Goal: Task Accomplishment & Management: Complete application form

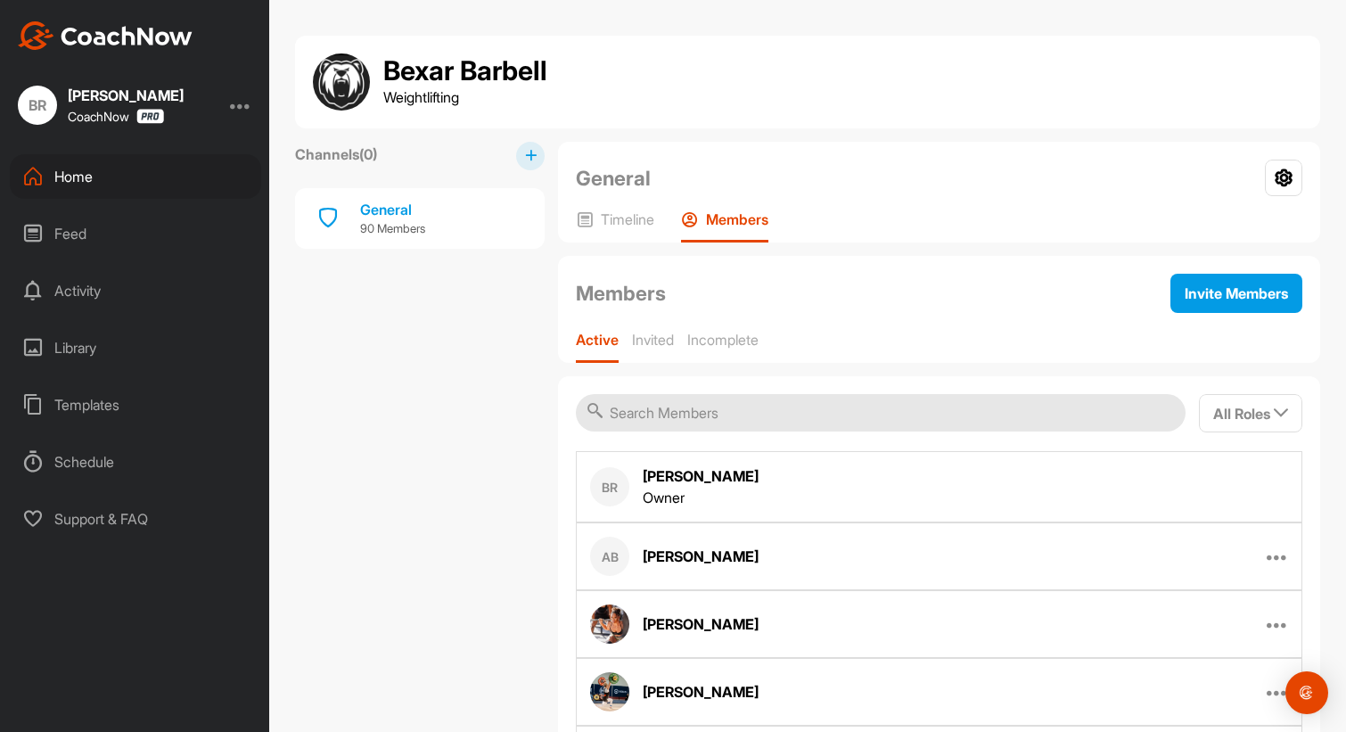
click at [93, 171] on div "Home" at bounding box center [135, 176] width 251 height 45
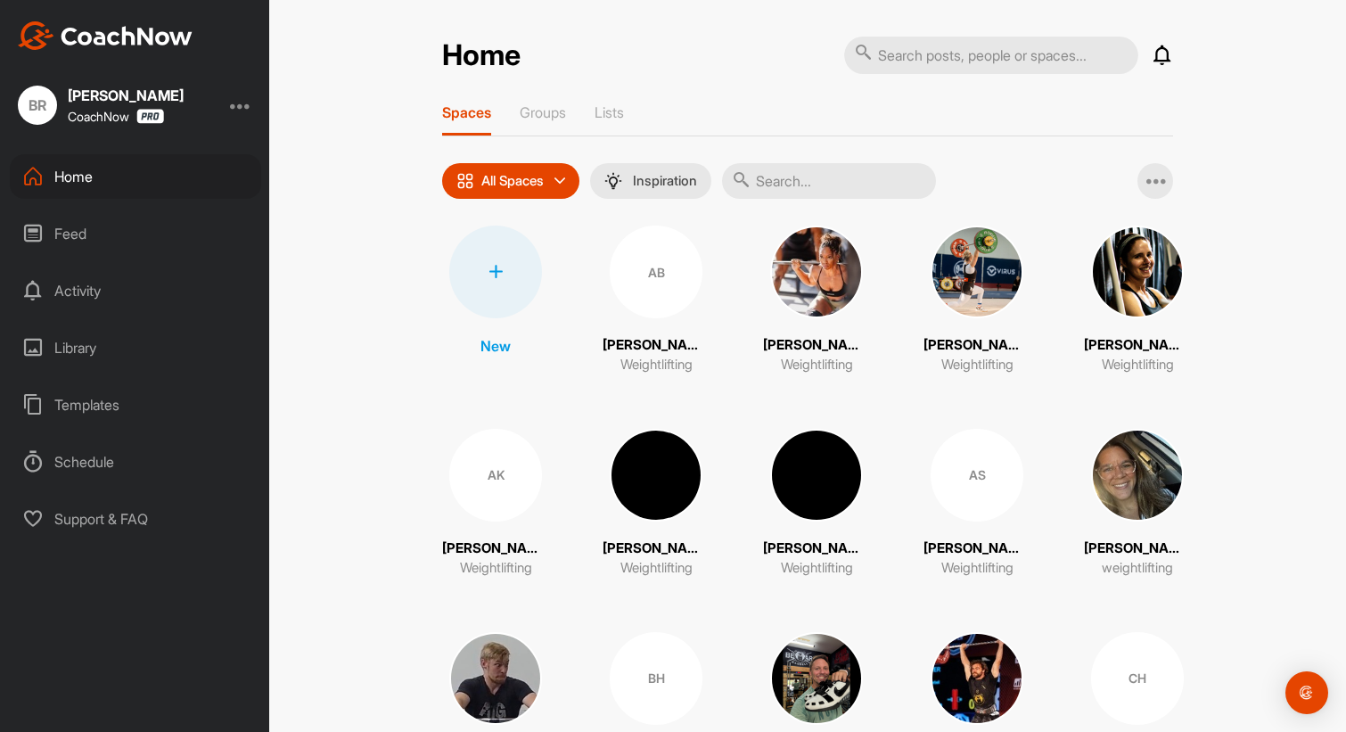
click at [81, 246] on div "Feed" at bounding box center [135, 233] width 251 height 45
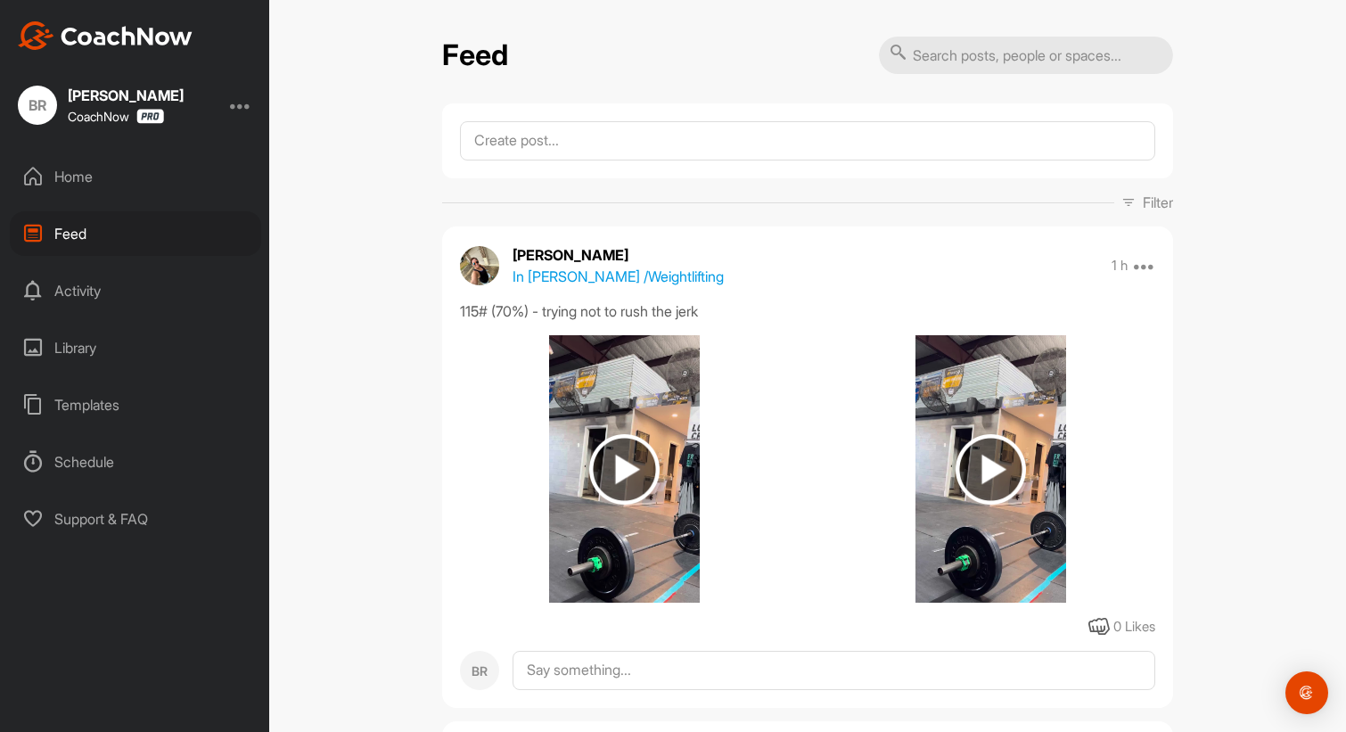
click at [70, 171] on div "Home" at bounding box center [135, 176] width 251 height 45
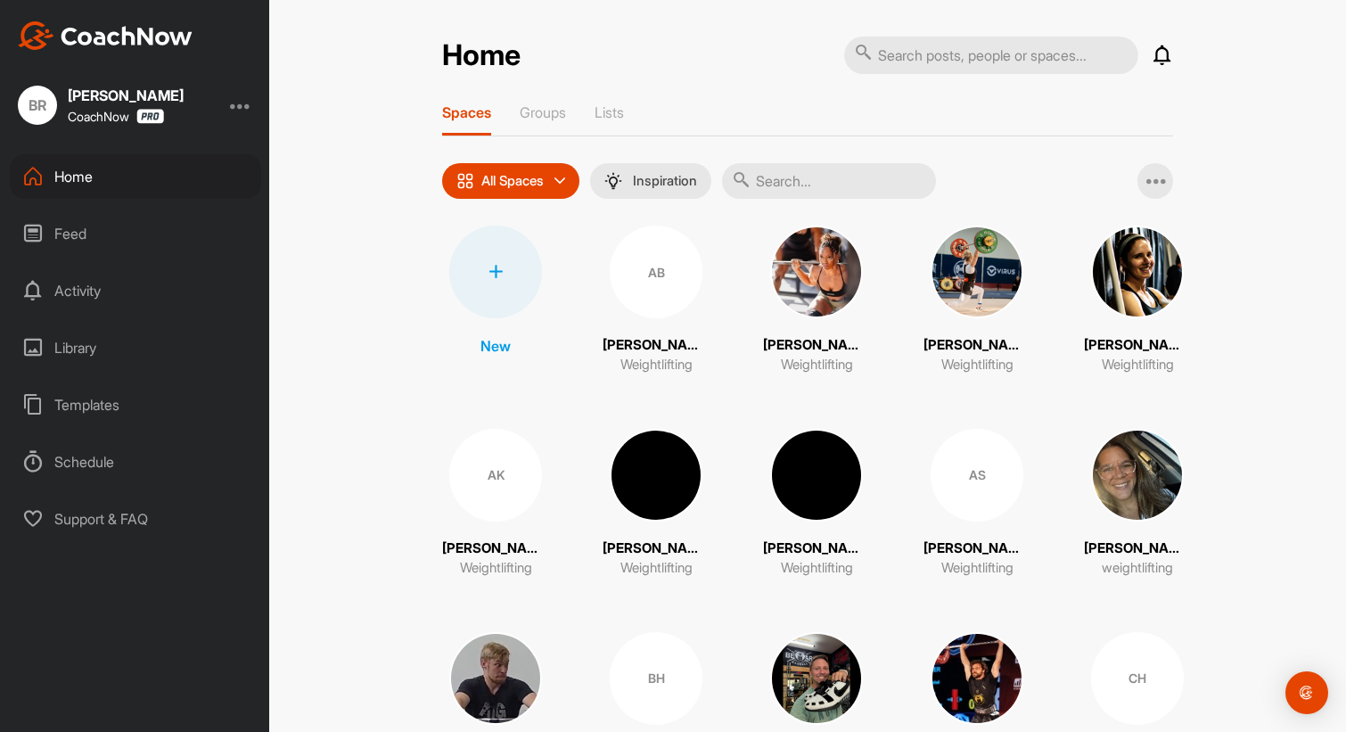
click at [1166, 53] on icon at bounding box center [1161, 55] width 21 height 21
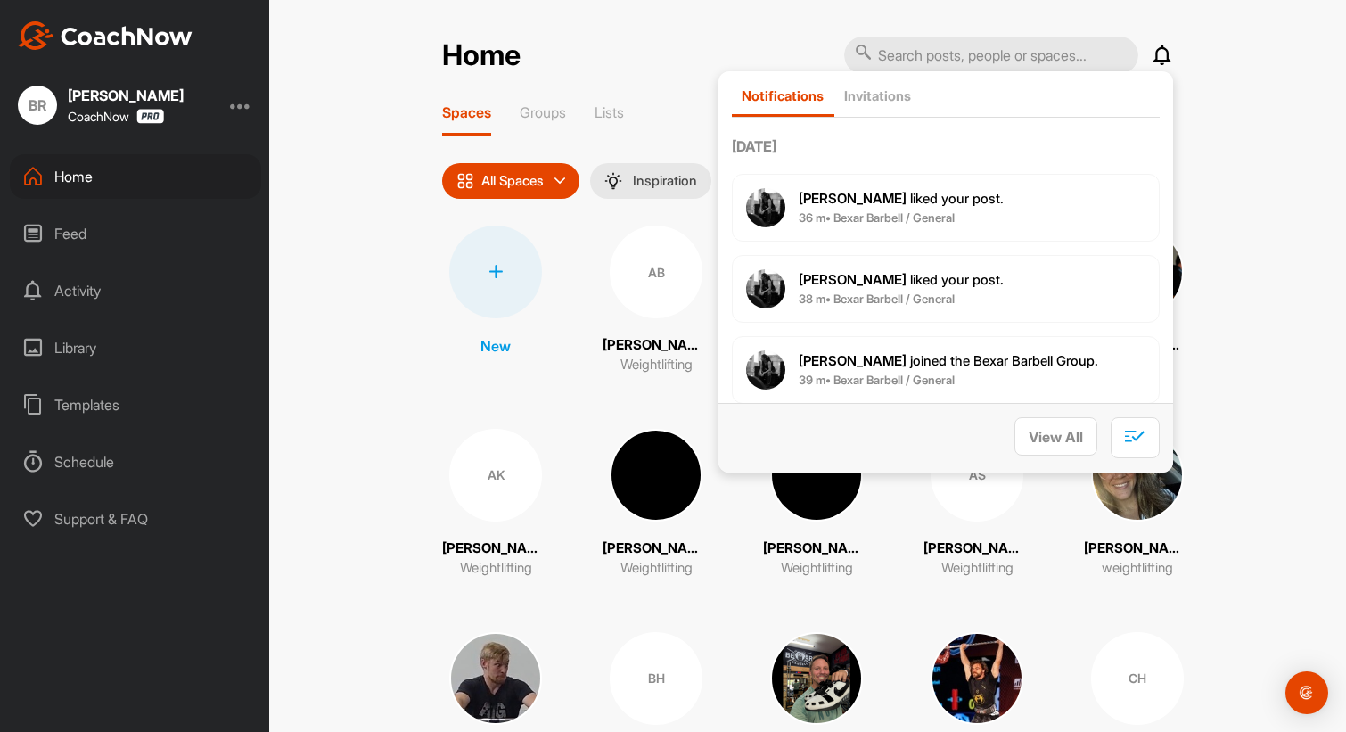
click at [74, 172] on div "Home" at bounding box center [135, 176] width 251 height 45
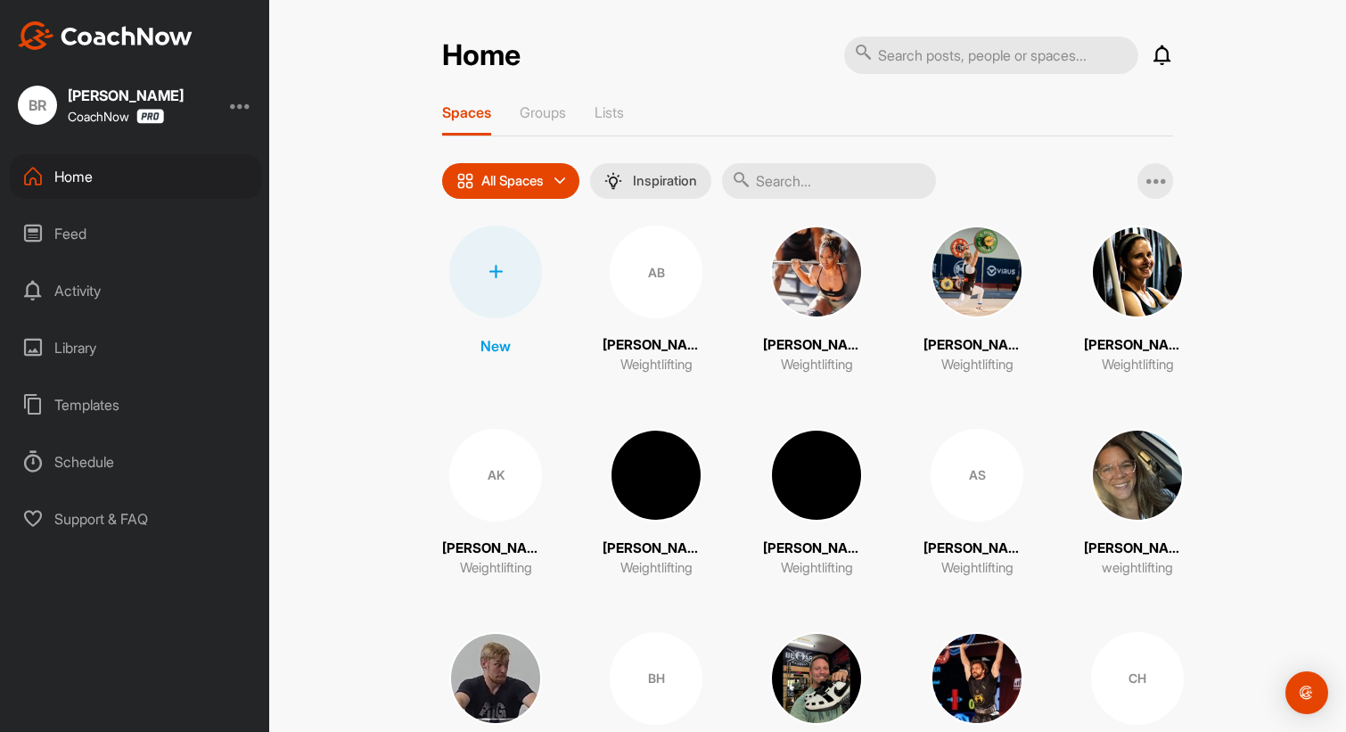
click at [529, 278] on div at bounding box center [495, 271] width 93 height 93
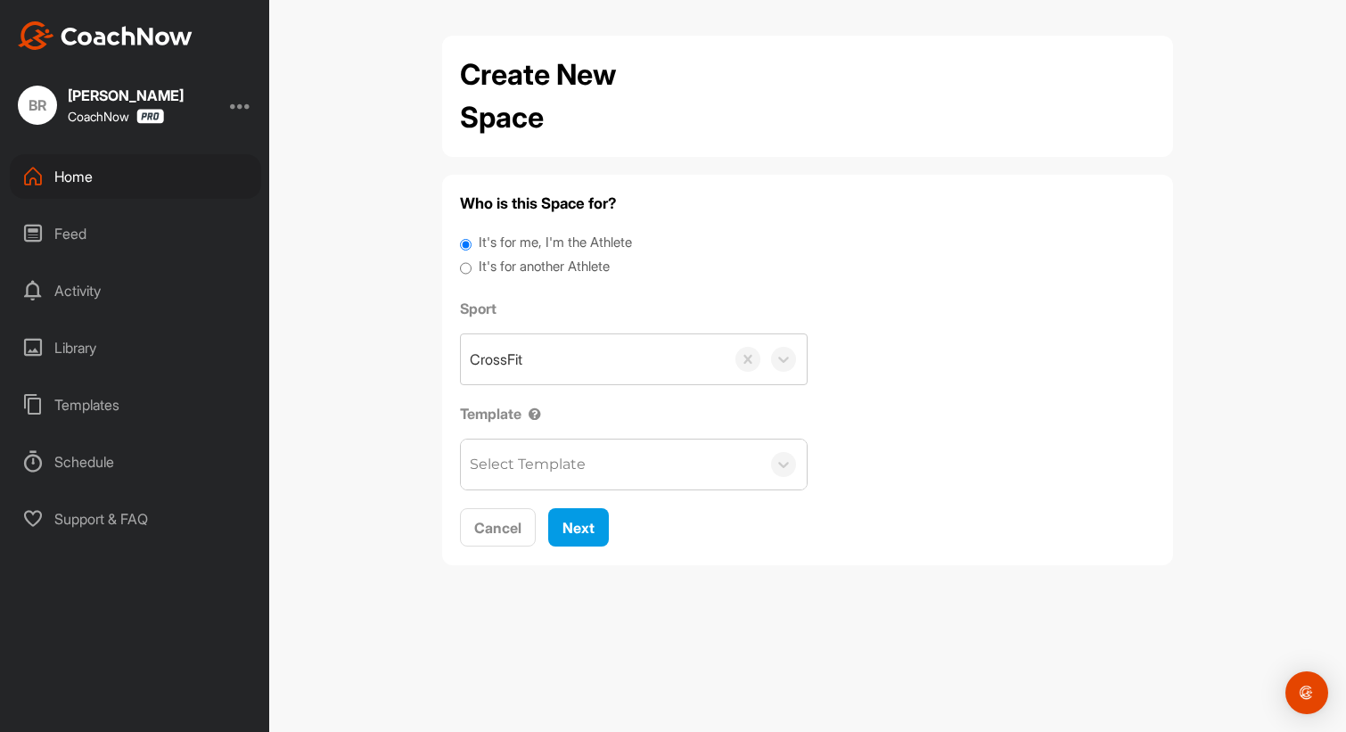
click at [495, 266] on label "It's for another Athlete" at bounding box center [544, 267] width 131 height 20
click at [471, 266] on input "It's for another Athlete" at bounding box center [466, 269] width 12 height 24
radio input "true"
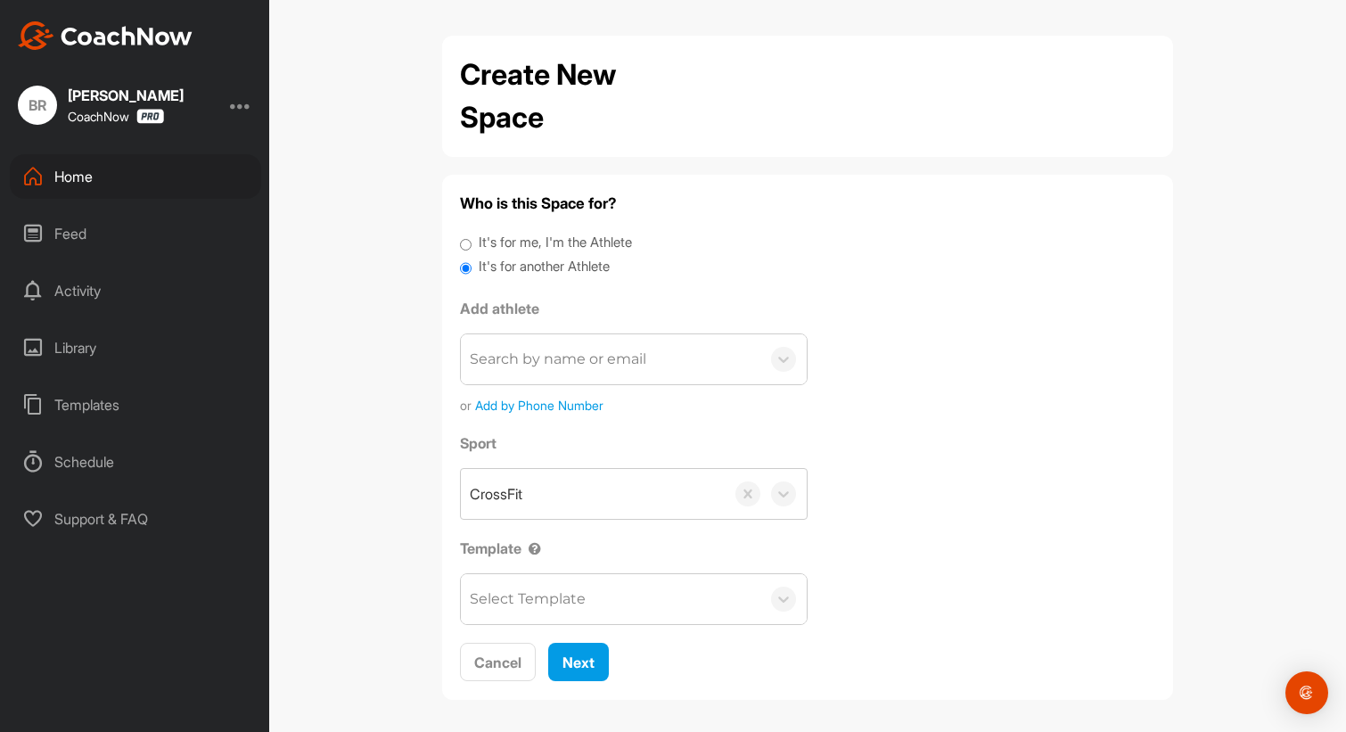
click at [542, 366] on div "Search by name or email" at bounding box center [558, 358] width 176 height 21
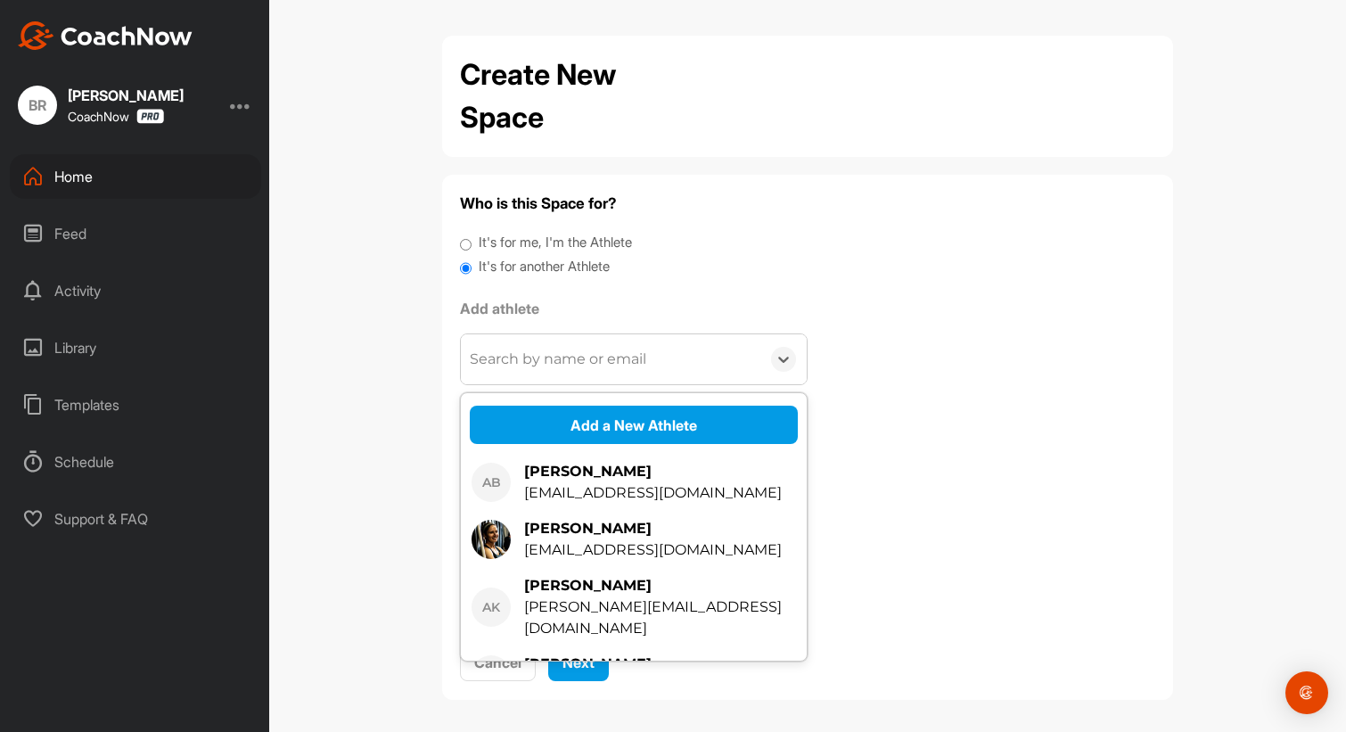
click at [542, 366] on div "Search by name or email" at bounding box center [558, 358] width 176 height 21
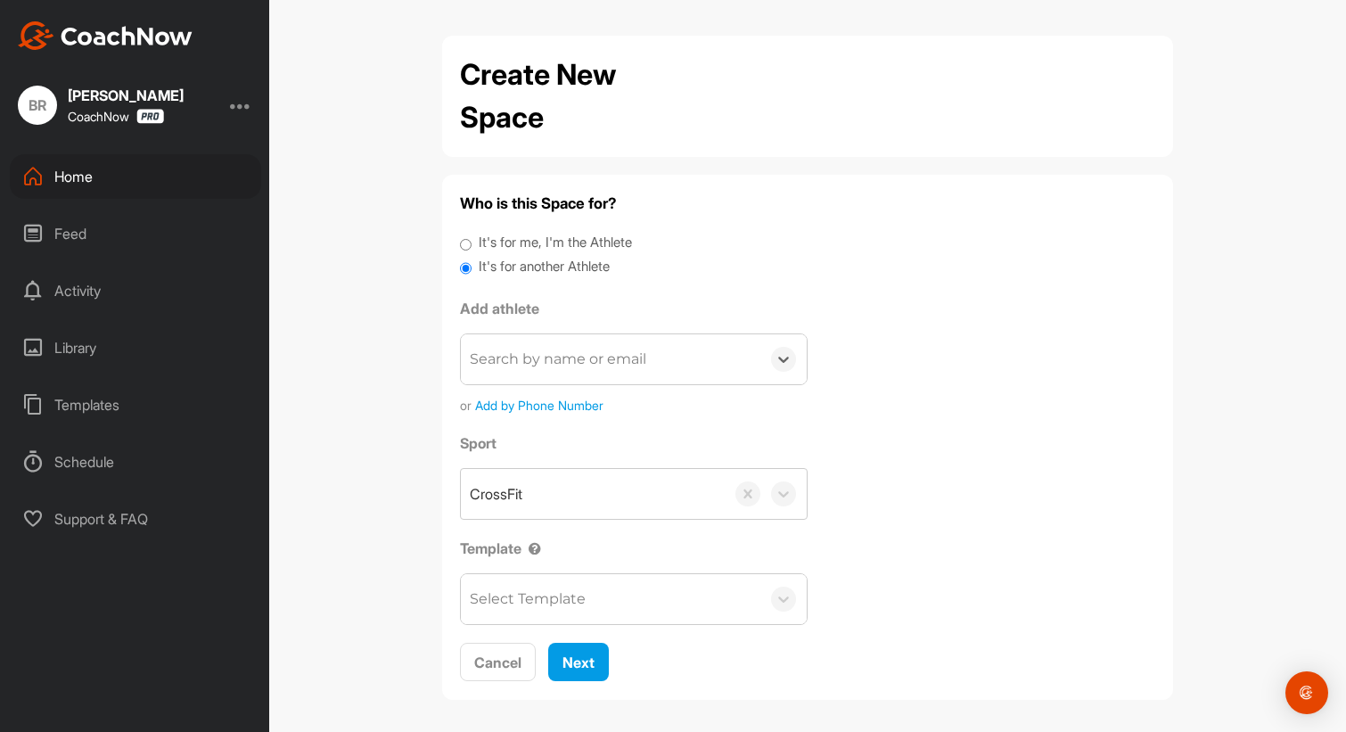
click at [518, 355] on div "Search by name or email" at bounding box center [558, 358] width 176 height 21
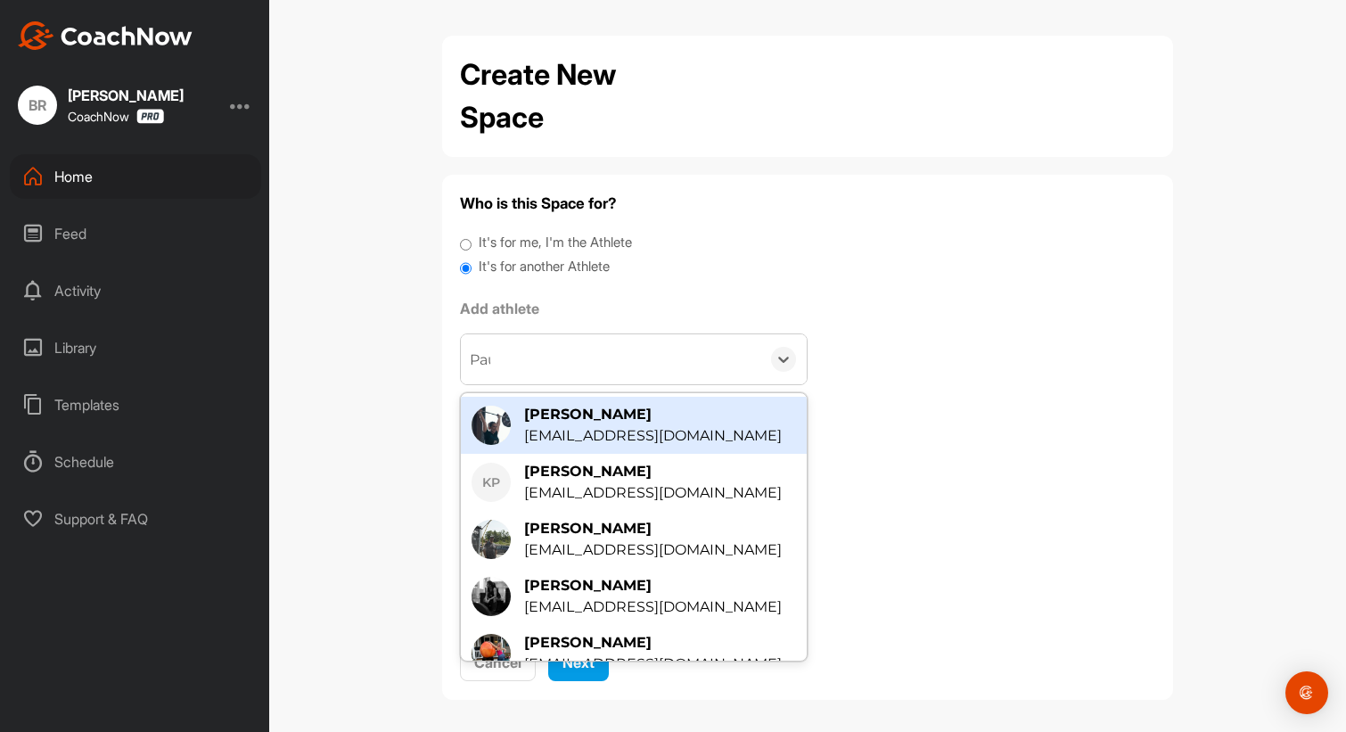
type input "[PERSON_NAME]"
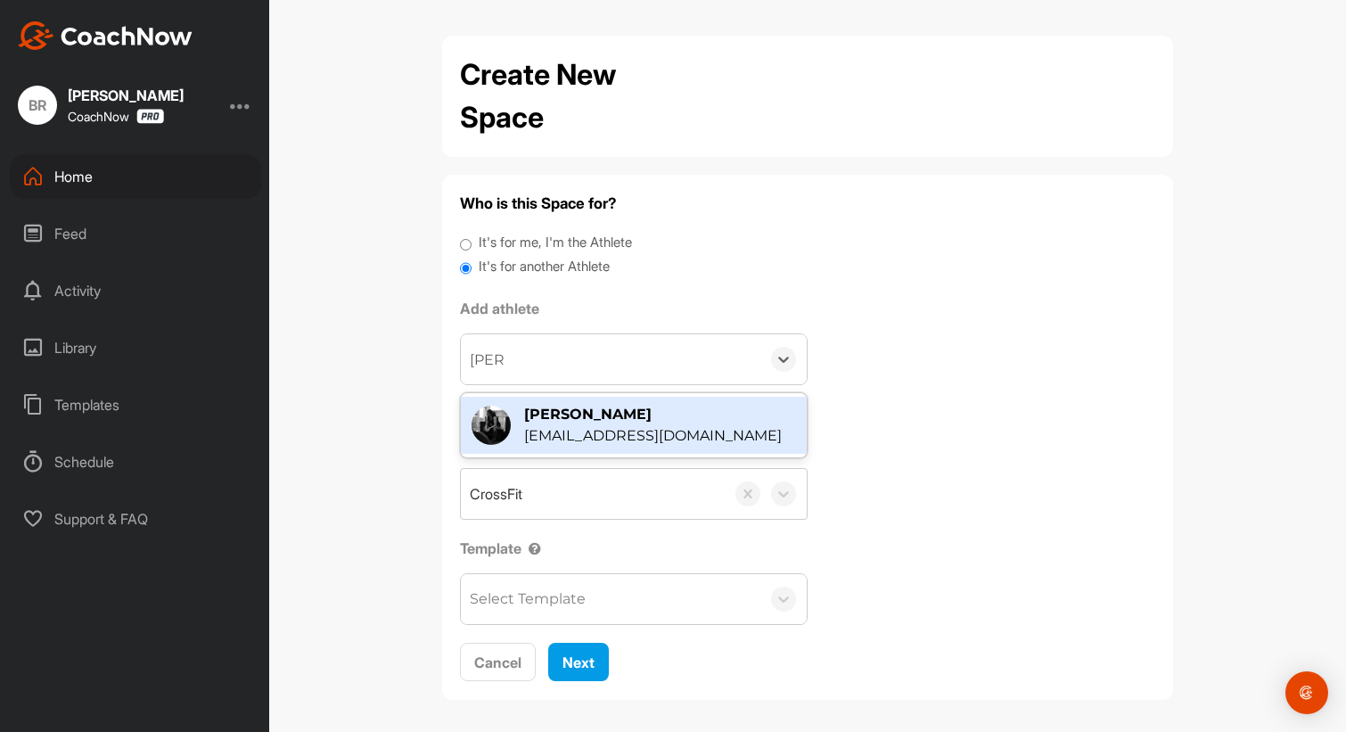
click at [578, 432] on div "[EMAIL_ADDRESS][DOMAIN_NAME]" at bounding box center [653, 435] width 258 height 21
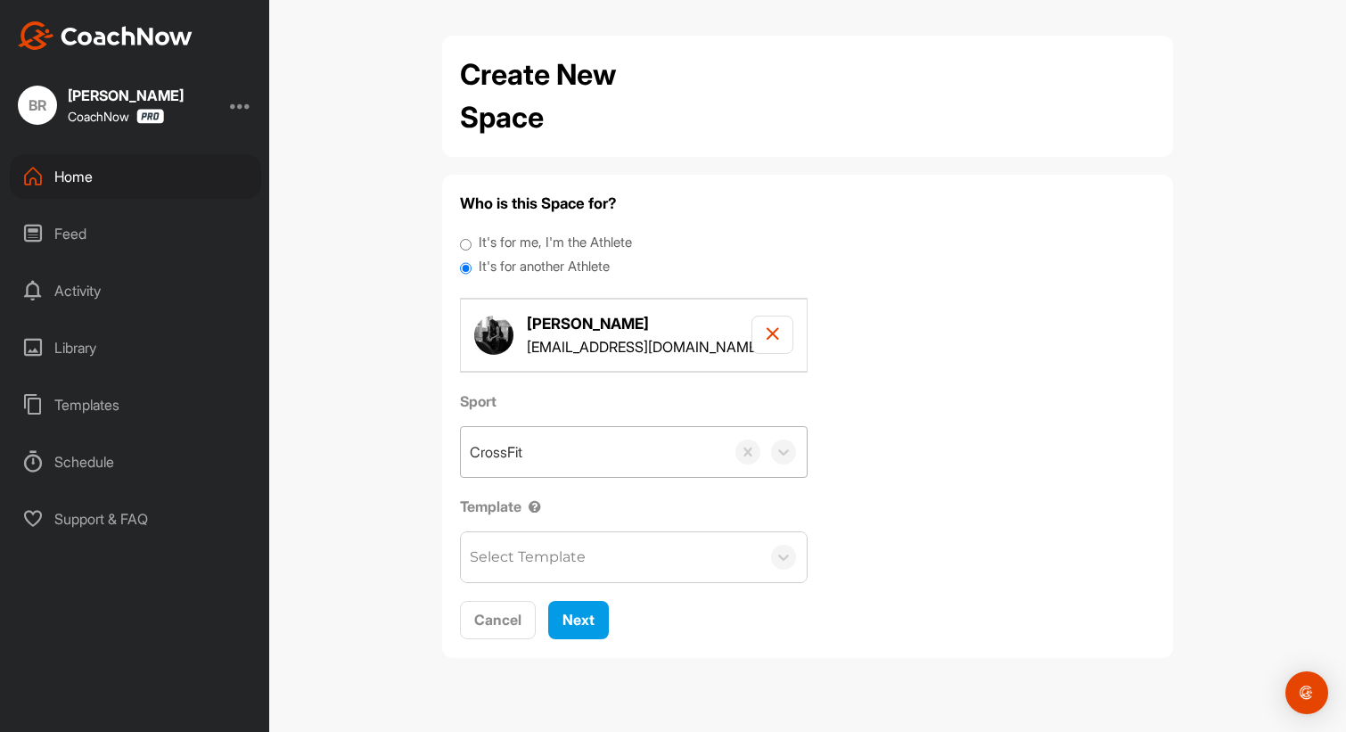
click at [536, 454] on div "CrossFit" at bounding box center [593, 452] width 264 height 50
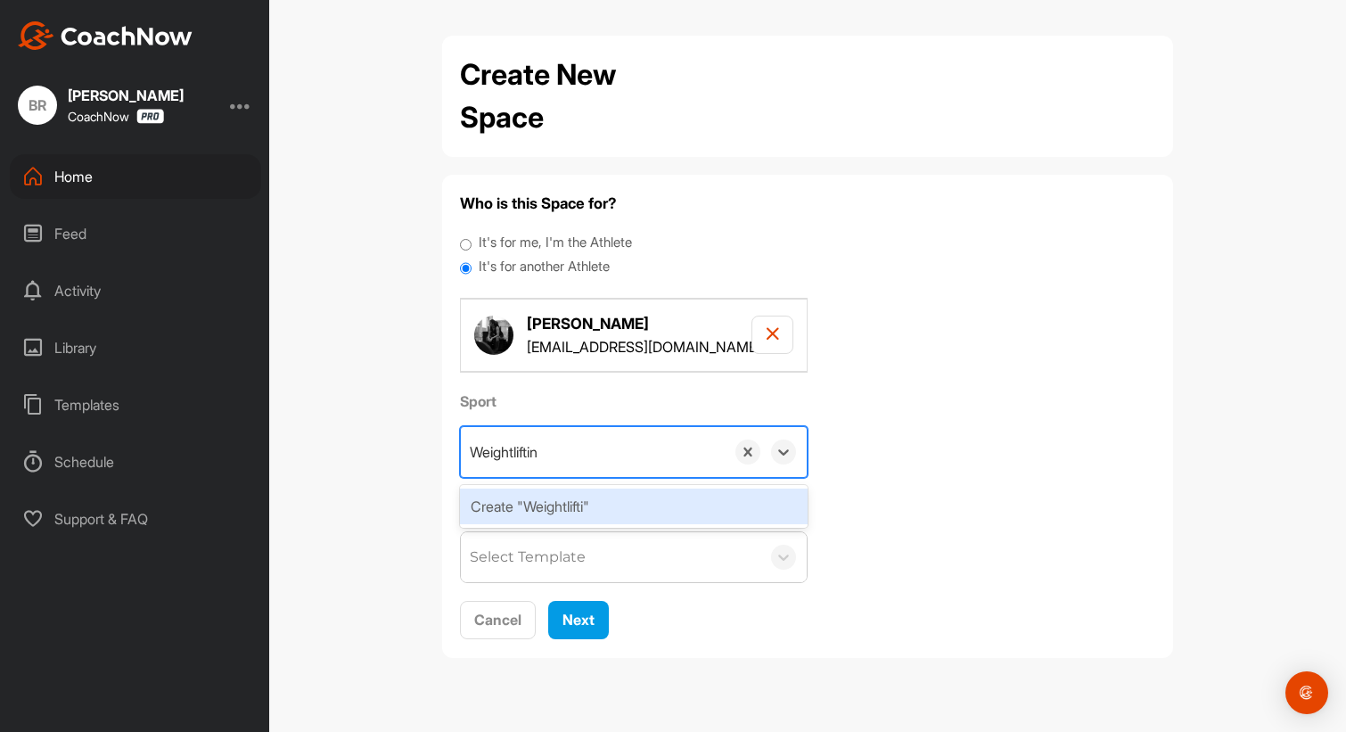
type input "Weightlifting"
click at [536, 498] on div "Create "Weightlifting"" at bounding box center [634, 506] width 348 height 36
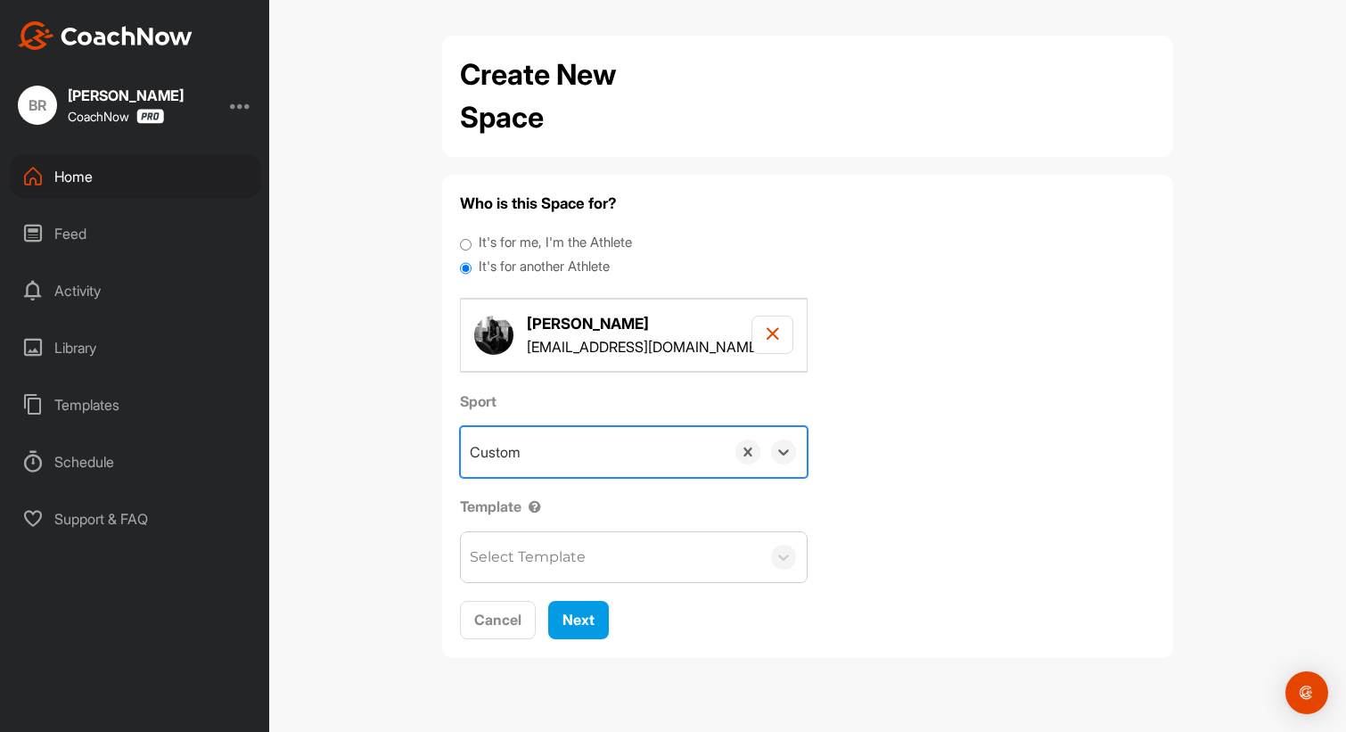
click at [536, 552] on div "Select Template" at bounding box center [528, 556] width 116 height 21
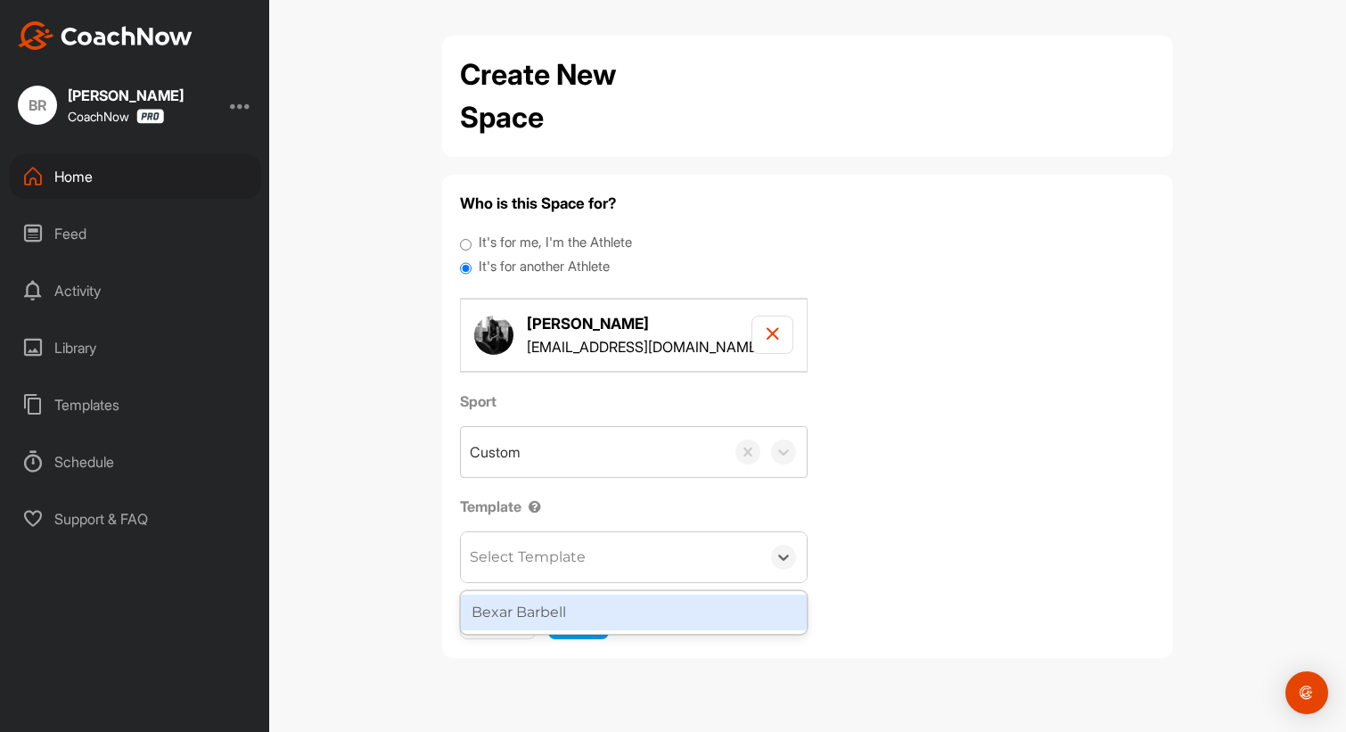
click at [552, 619] on div "Bexar Barbell" at bounding box center [634, 612] width 346 height 36
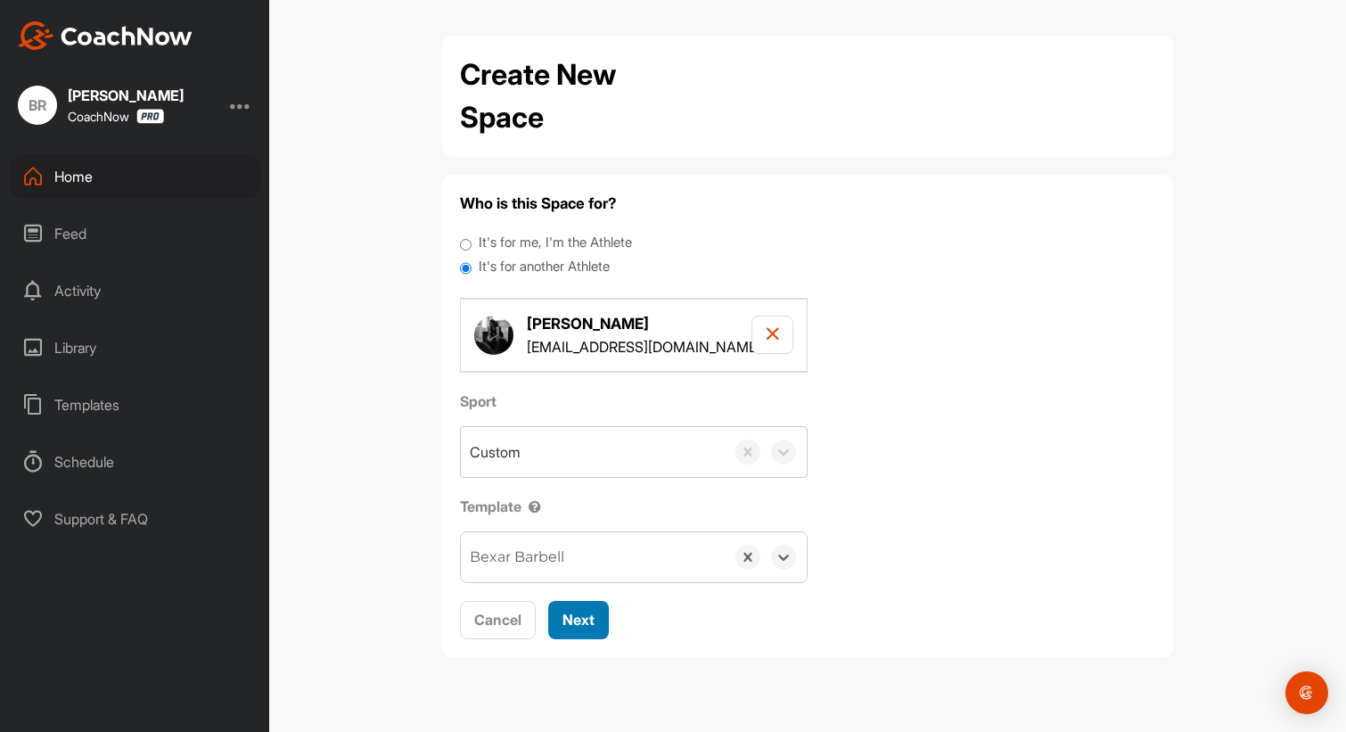
click at [580, 619] on span "Next" at bounding box center [578, 619] width 32 height 18
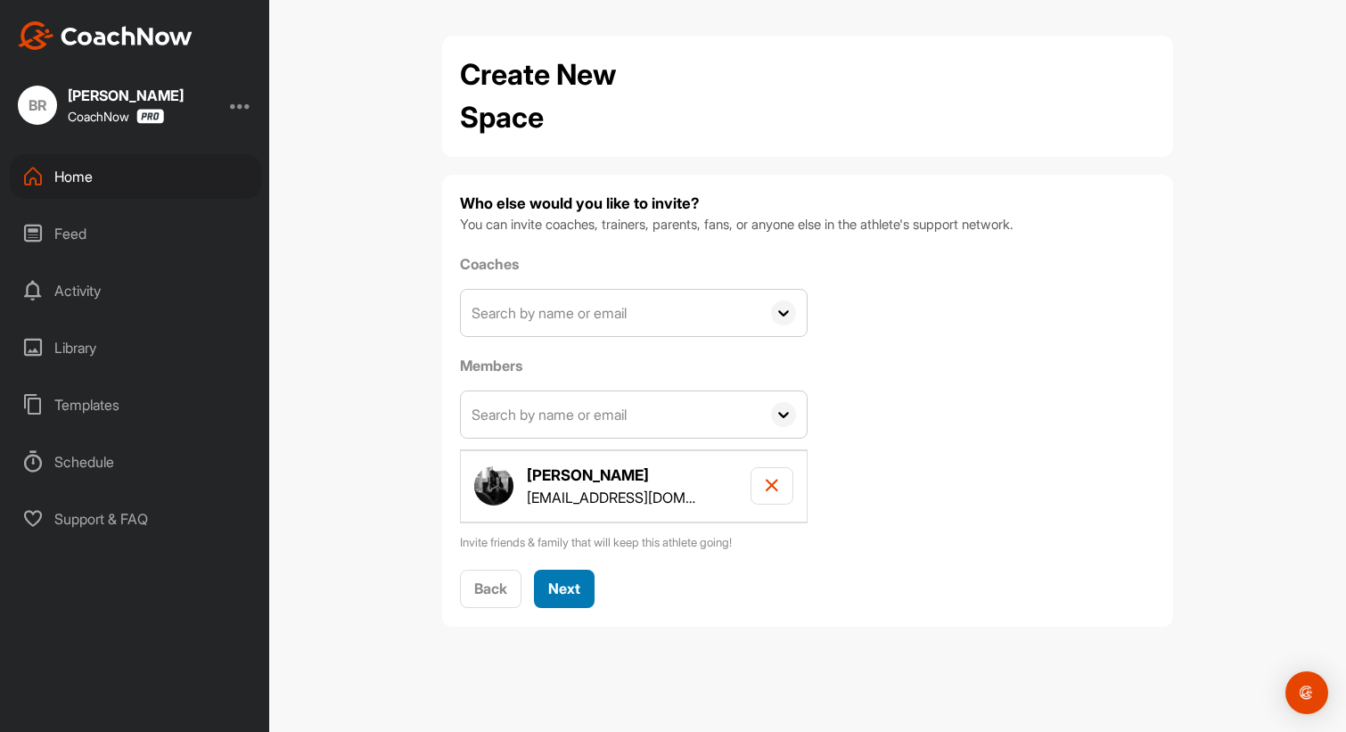
click at [576, 606] on button "Next" at bounding box center [564, 588] width 61 height 38
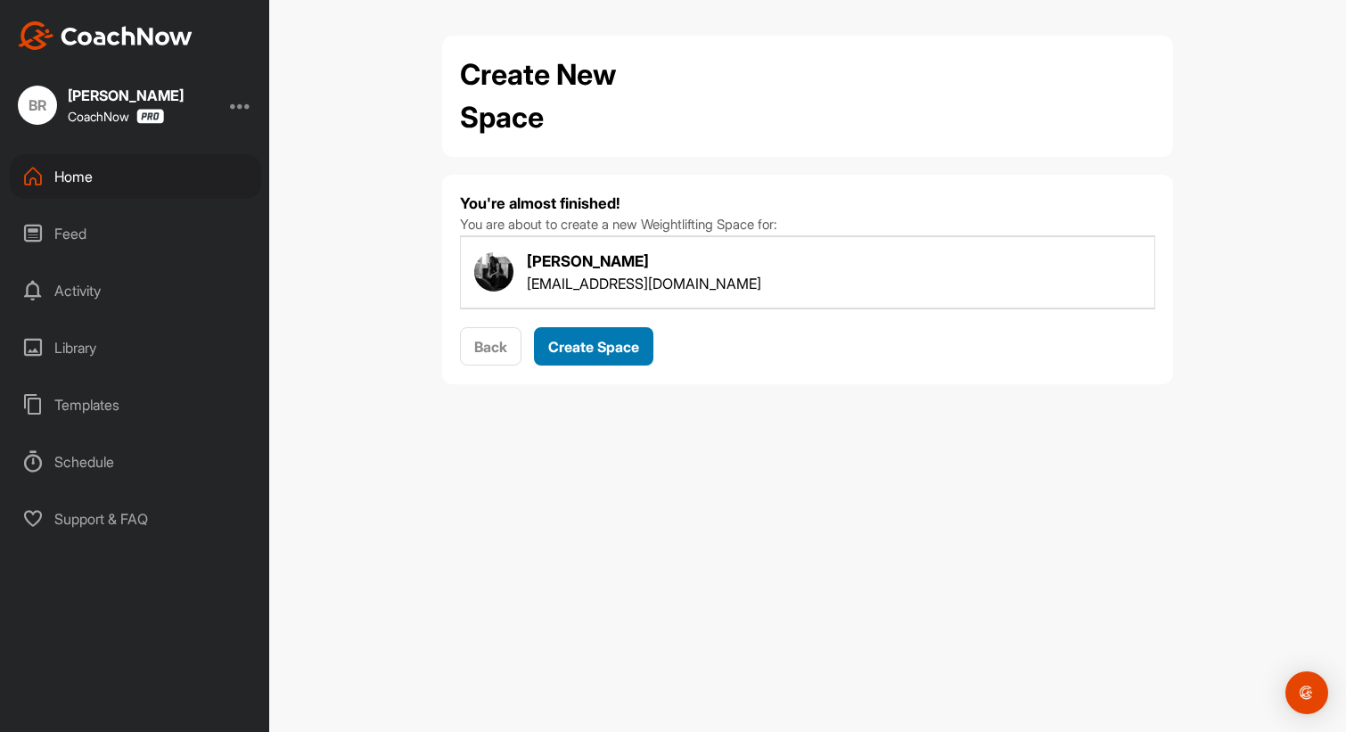
click at [591, 338] on span "Create Space" at bounding box center [593, 347] width 91 height 18
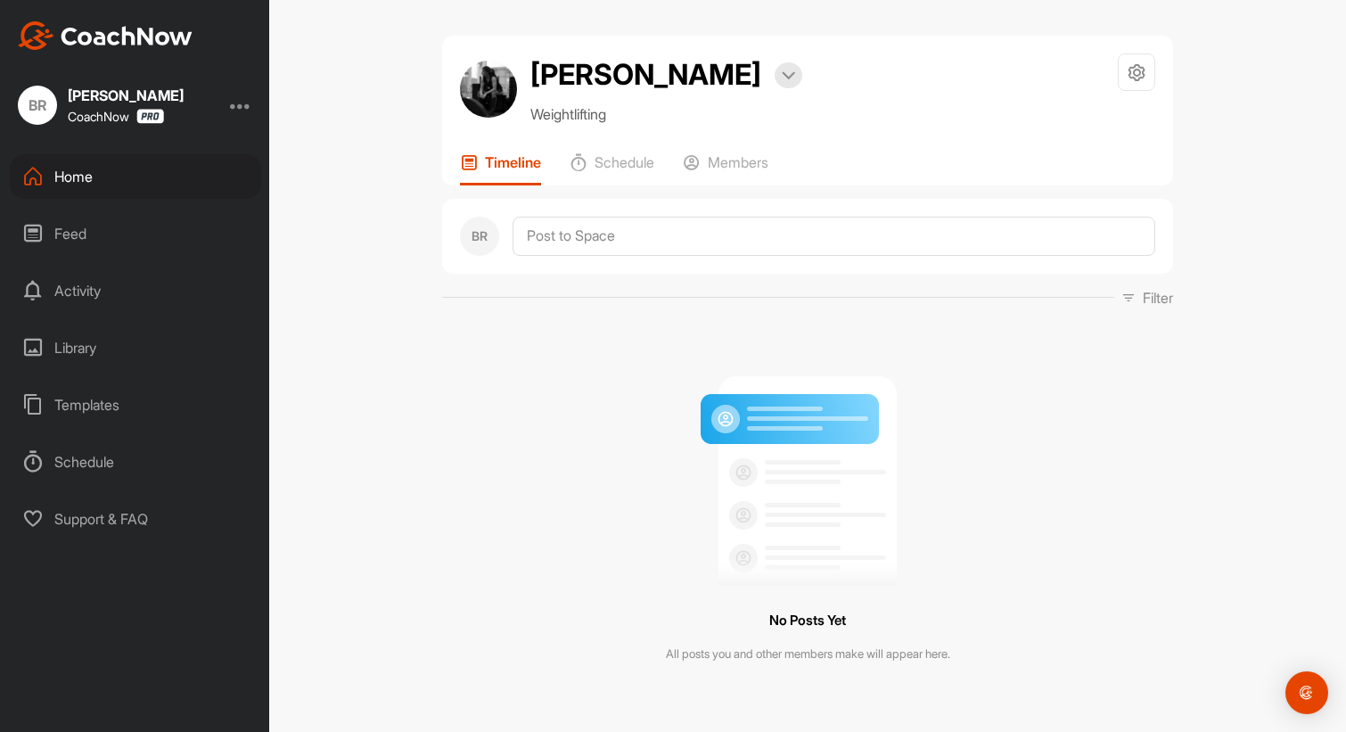
click at [84, 172] on div "Home" at bounding box center [135, 176] width 251 height 45
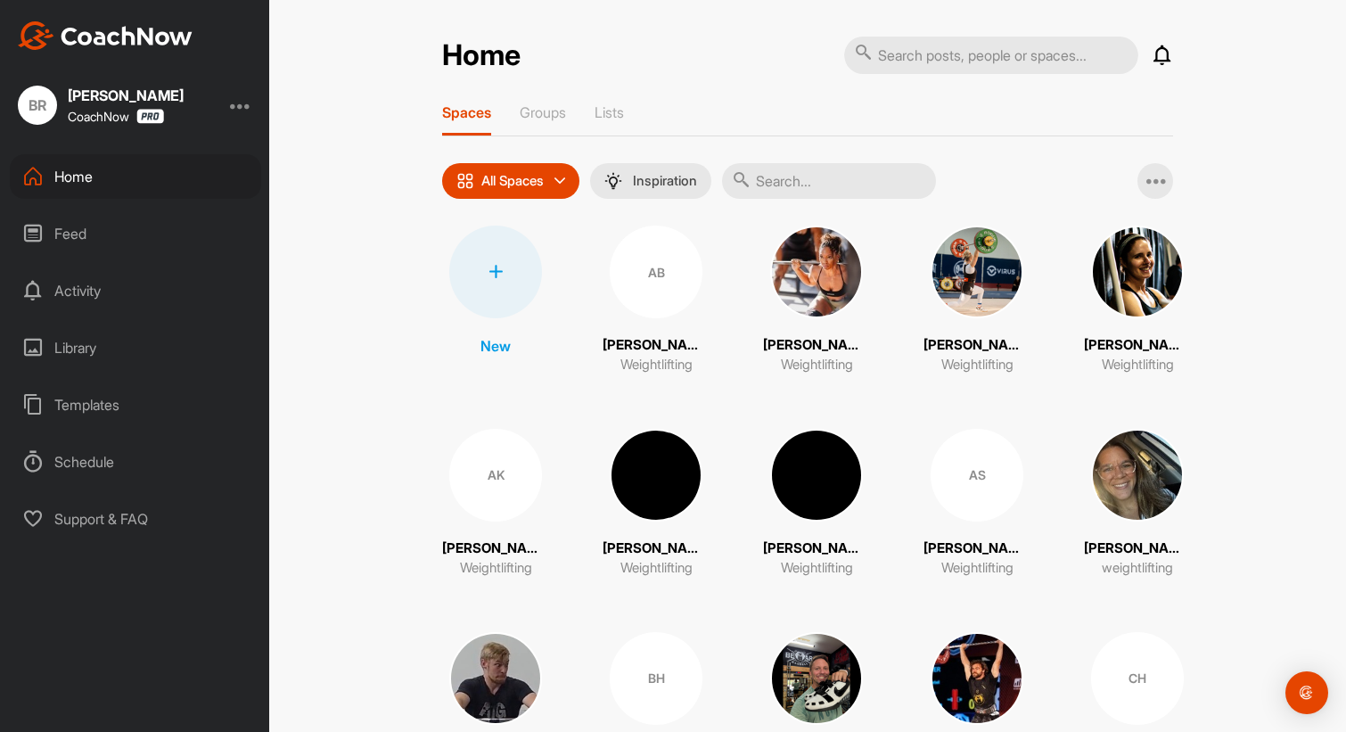
click at [1165, 56] on icon at bounding box center [1161, 55] width 21 height 21
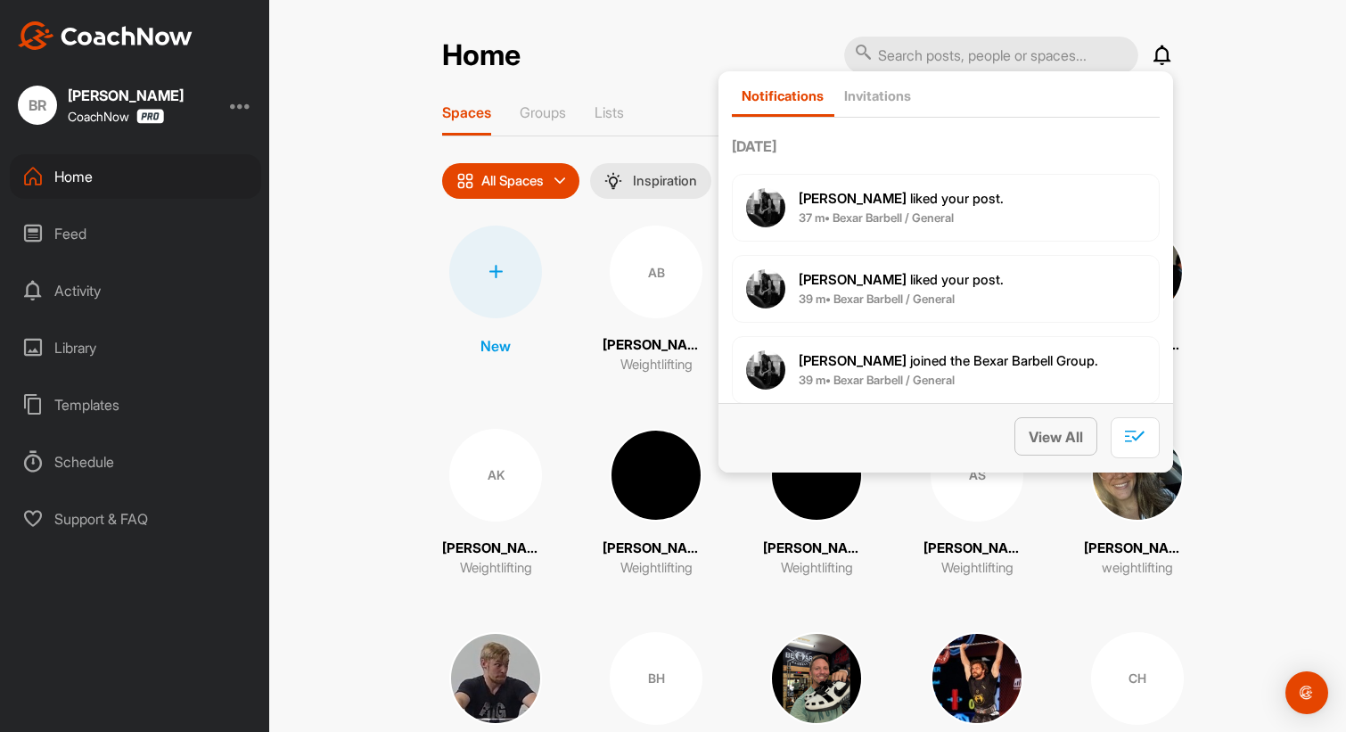
click at [1052, 442] on span "View All" at bounding box center [1055, 437] width 54 height 18
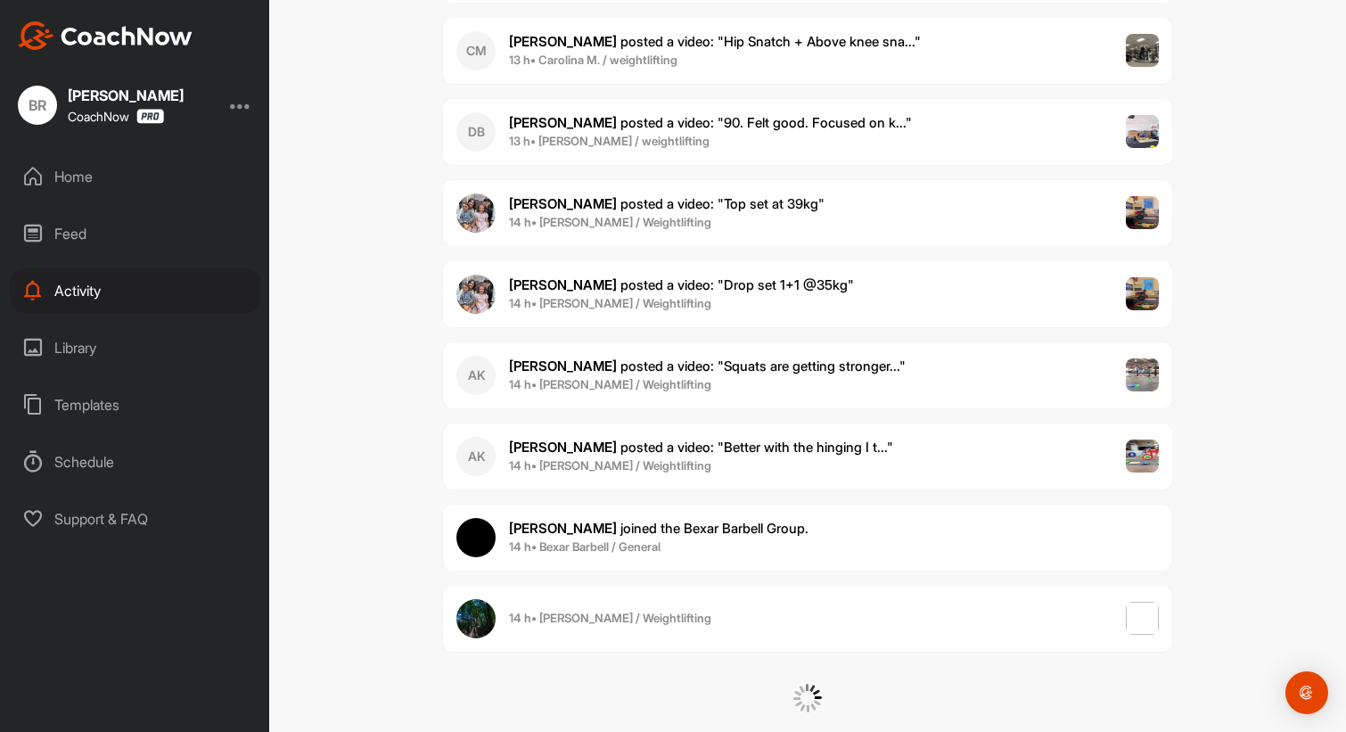
scroll to position [3628, 0]
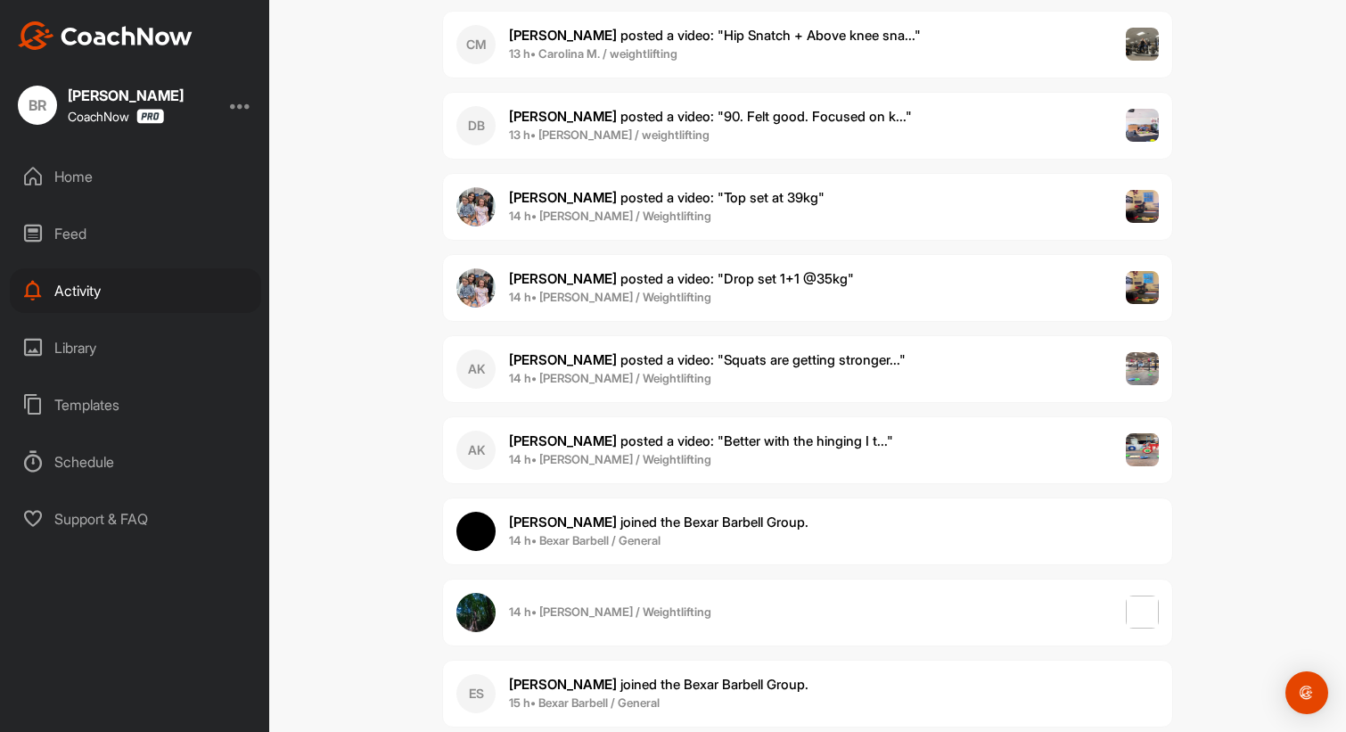
click at [85, 179] on div "Home" at bounding box center [135, 176] width 251 height 45
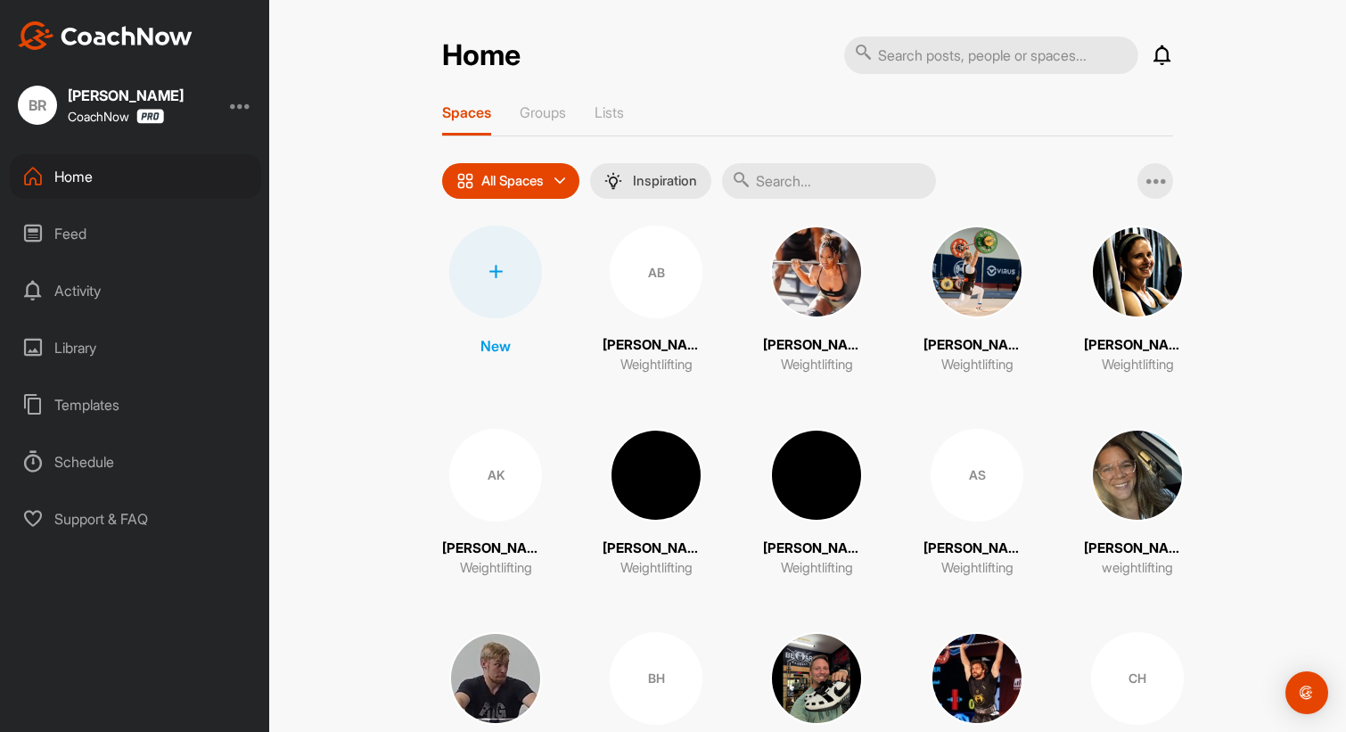
click at [495, 273] on icon at bounding box center [495, 272] width 14 height 14
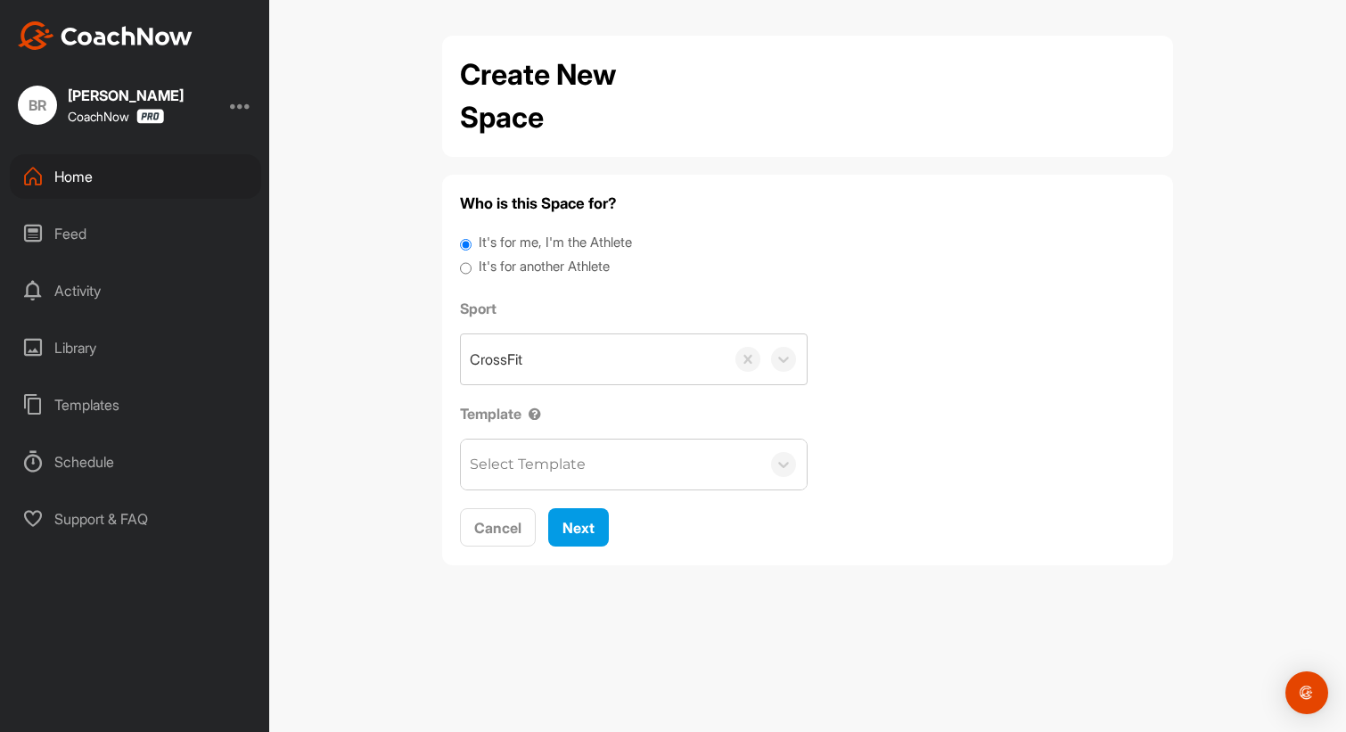
click at [526, 271] on label "It's for another Athlete" at bounding box center [544, 267] width 131 height 20
click at [471, 271] on input "It's for another Athlete" at bounding box center [466, 269] width 12 height 24
radio input "true"
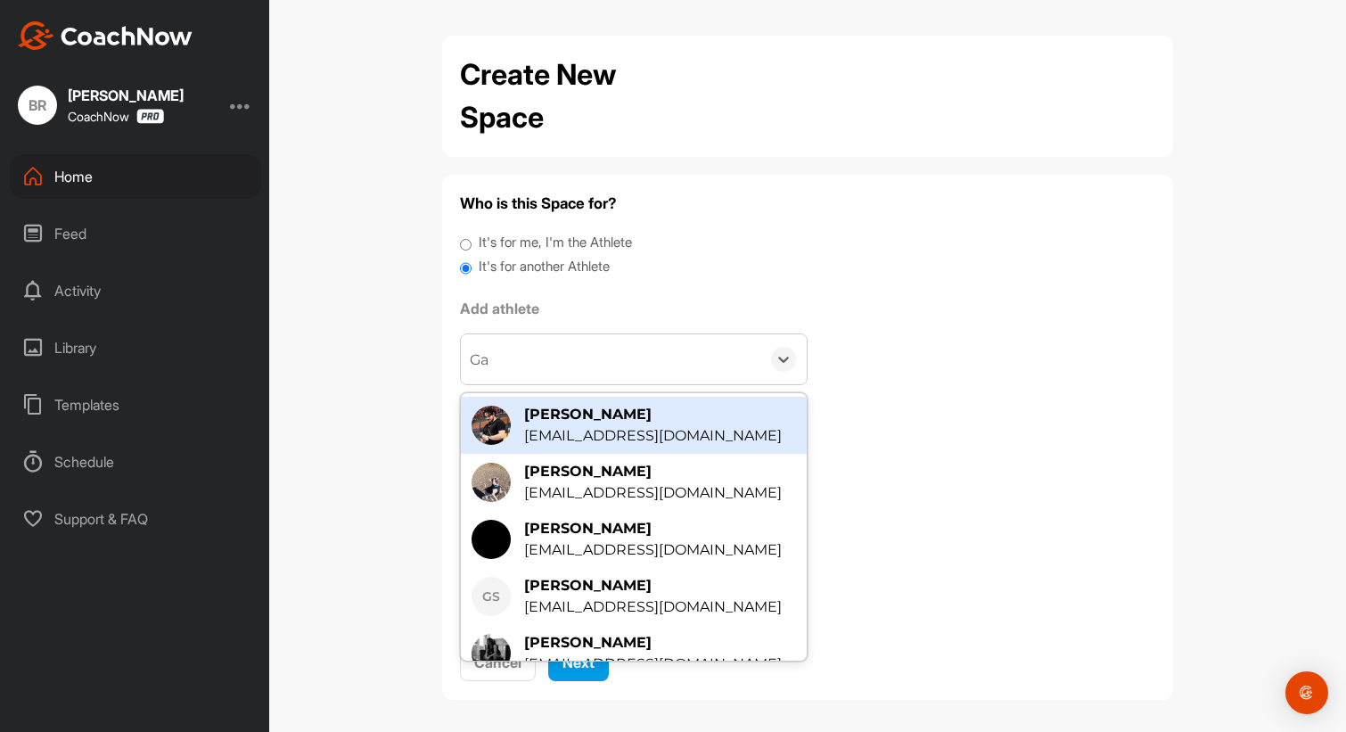
type input "Gab"
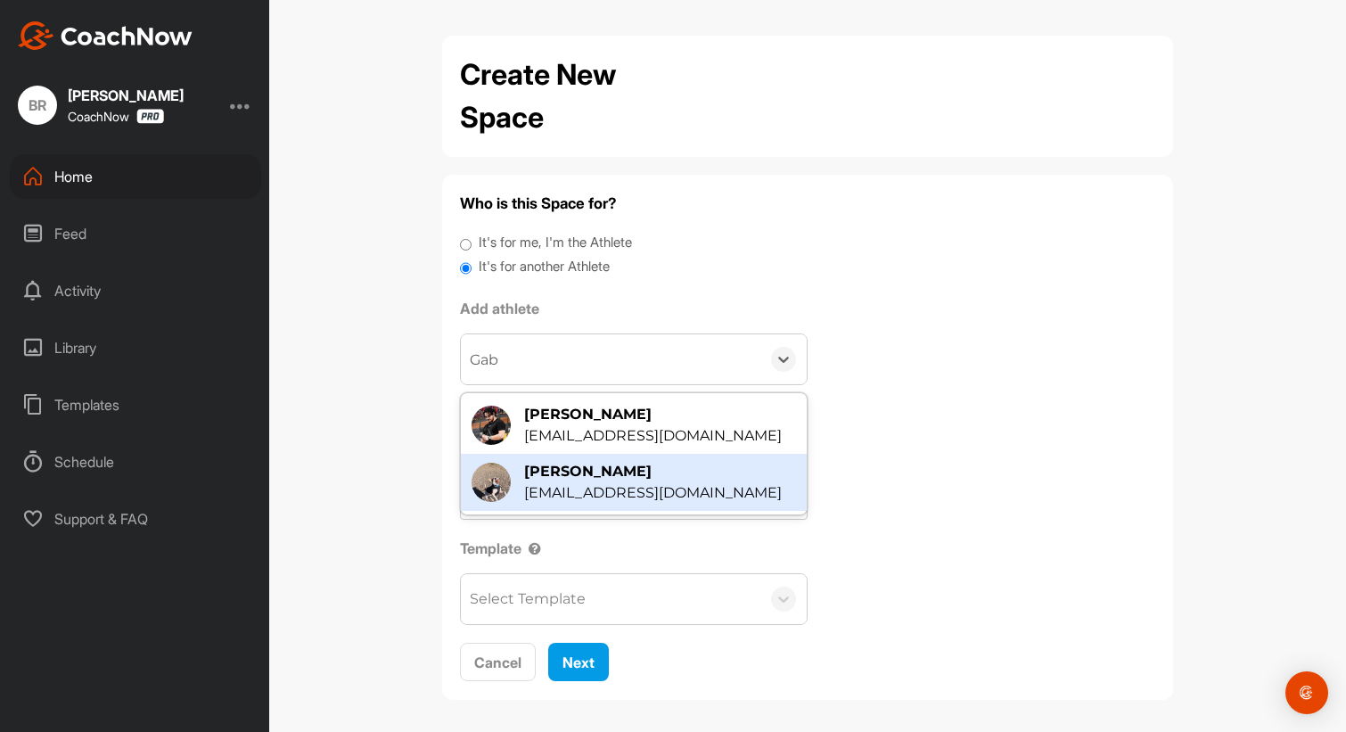
click at [607, 476] on div "[PERSON_NAME]" at bounding box center [653, 471] width 258 height 21
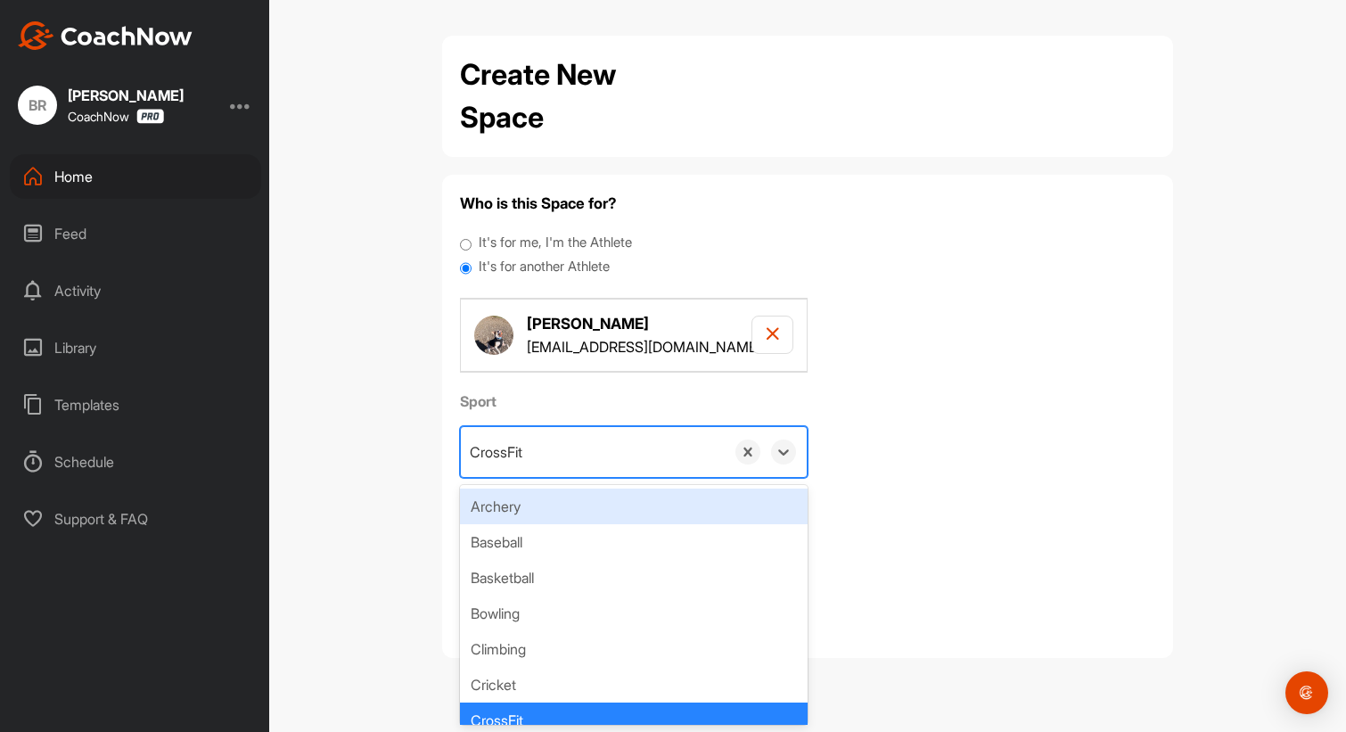
click at [546, 447] on div "CrossFit" at bounding box center [593, 452] width 264 height 50
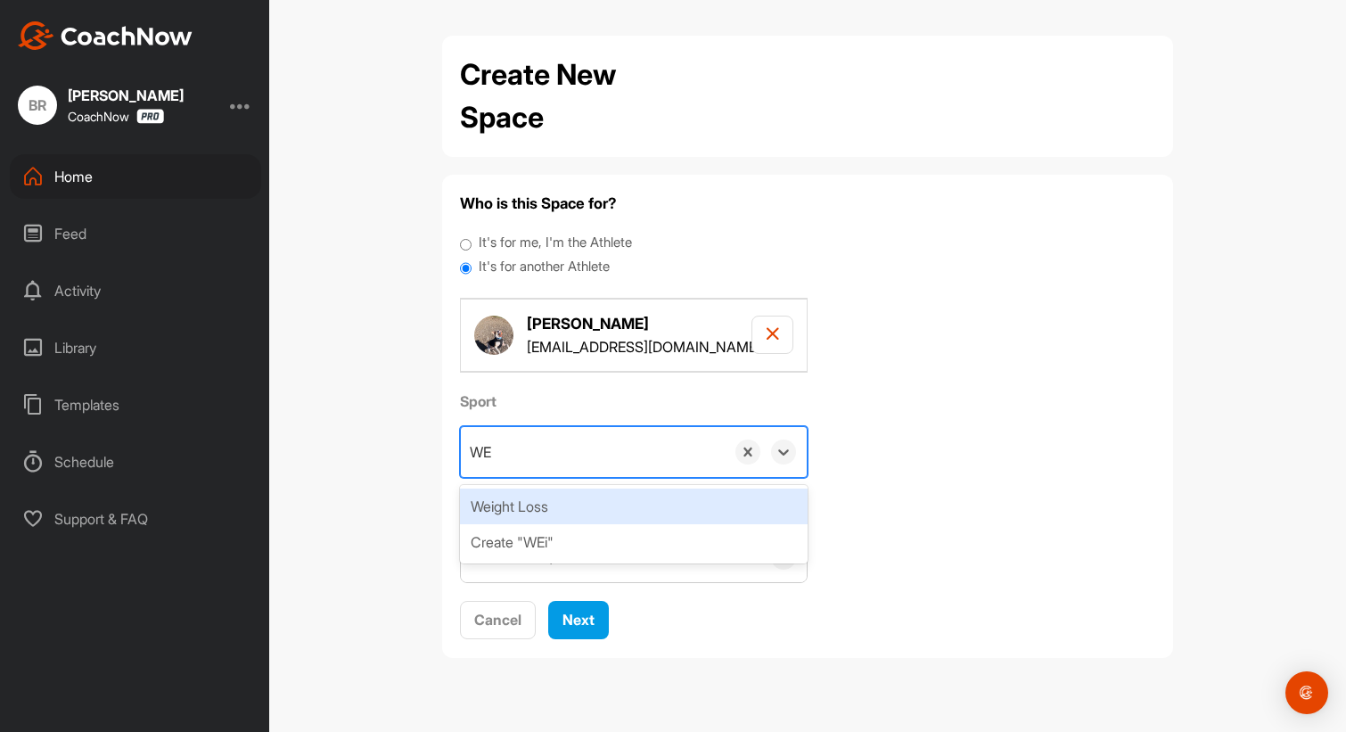
type input "W"
type input "Weightlifting"
click at [579, 512] on div "Create "Weightlifting"" at bounding box center [634, 506] width 348 height 36
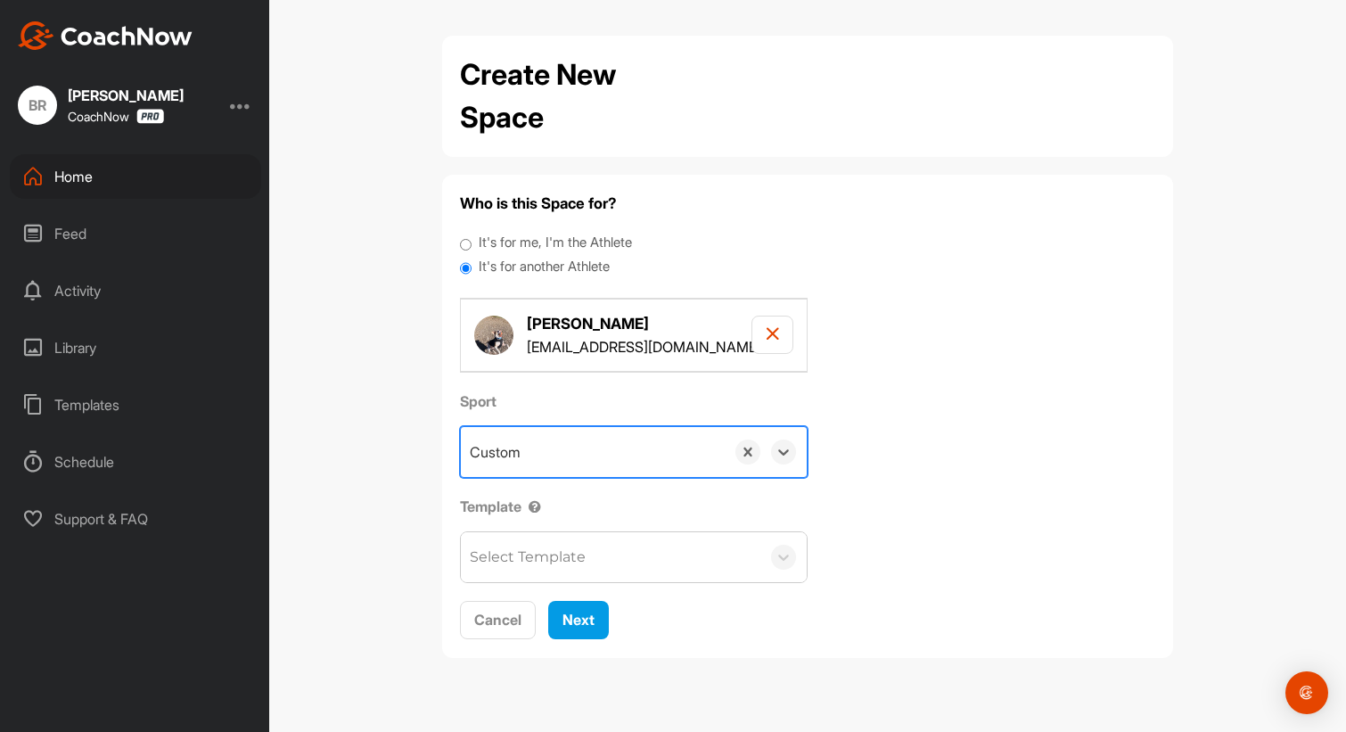
click at [572, 560] on div "Select Template" at bounding box center [528, 556] width 116 height 21
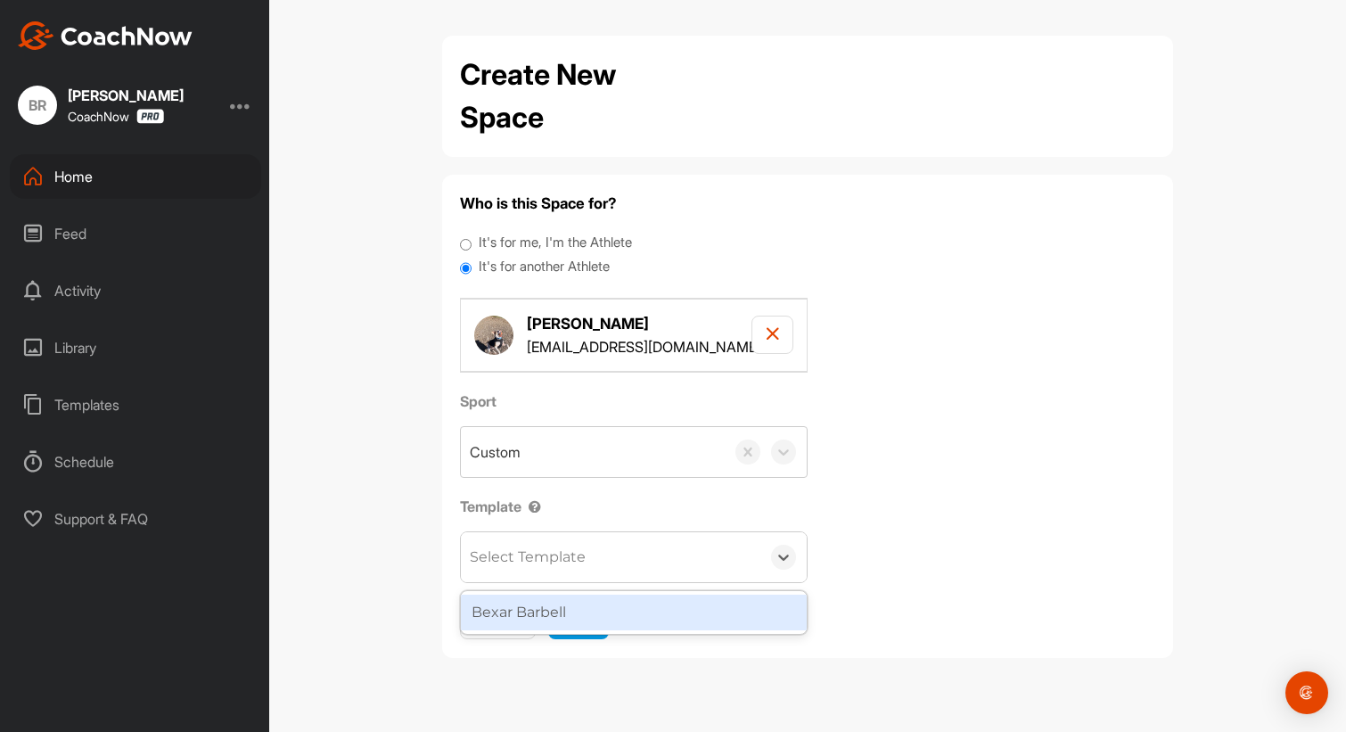
click at [580, 615] on div "Bexar Barbell" at bounding box center [634, 612] width 346 height 36
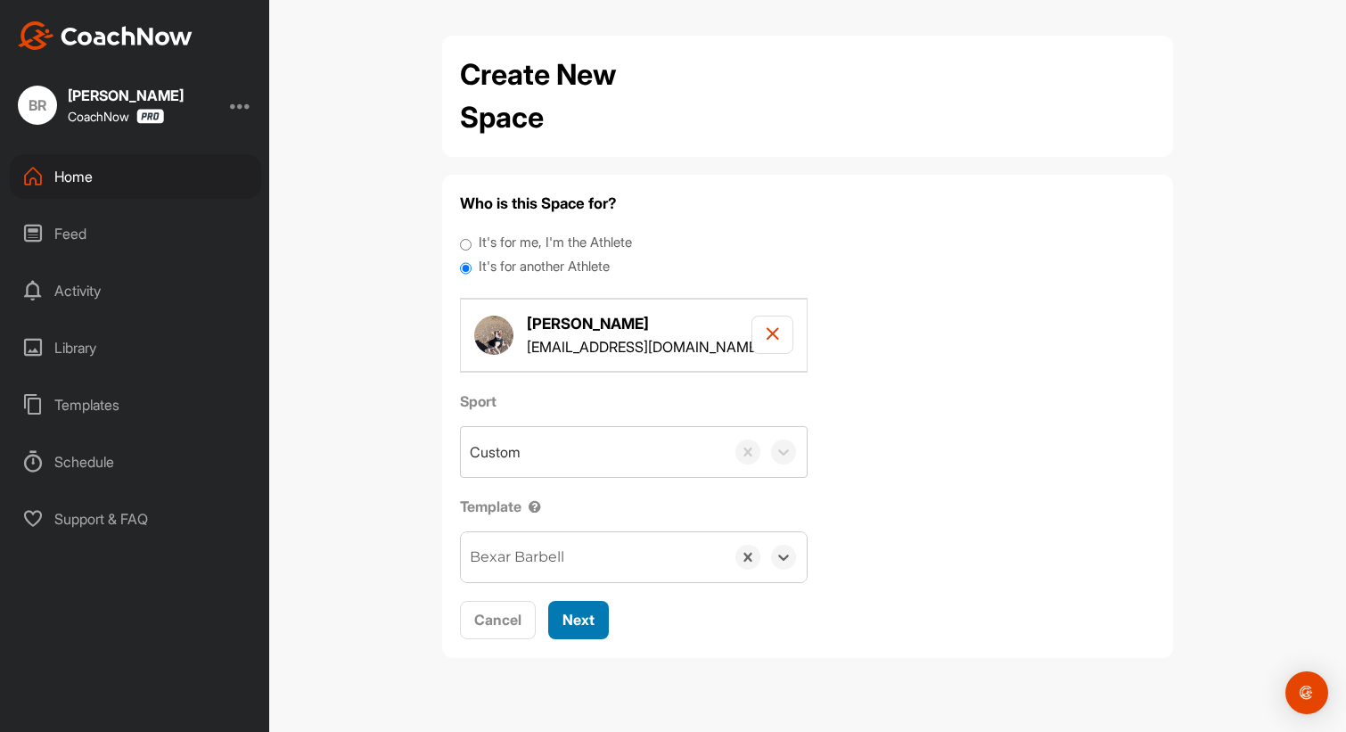
click at [580, 616] on span "Next" at bounding box center [578, 619] width 32 height 18
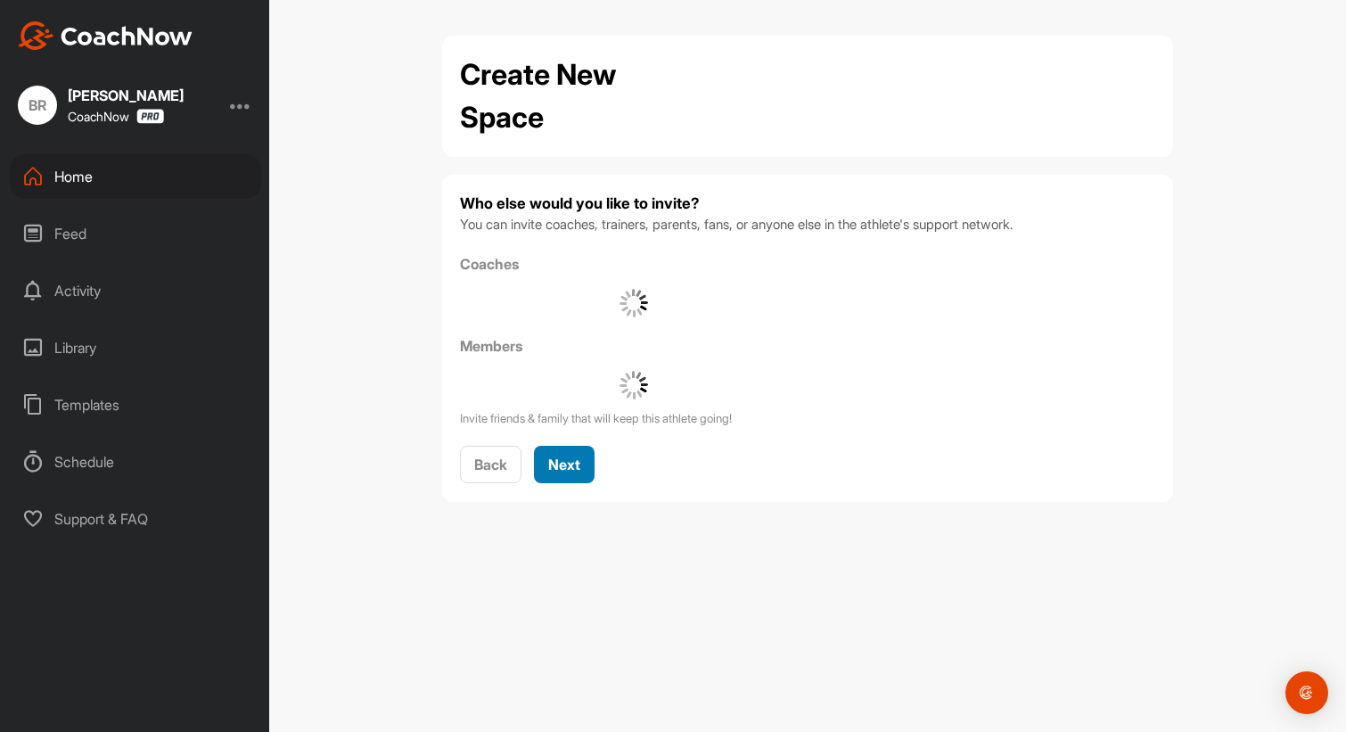
click at [580, 457] on span "Next" at bounding box center [564, 464] width 32 height 18
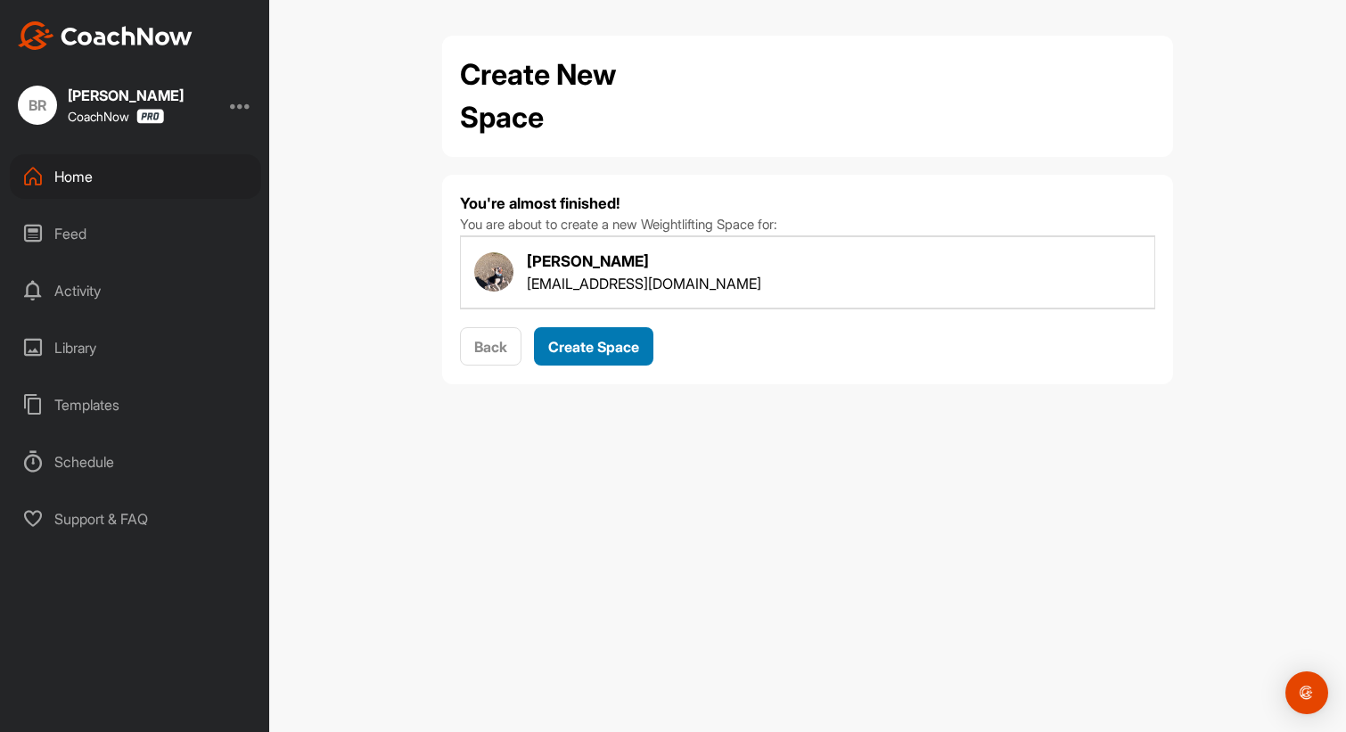
click at [579, 331] on button "Create Space" at bounding box center [593, 346] width 119 height 38
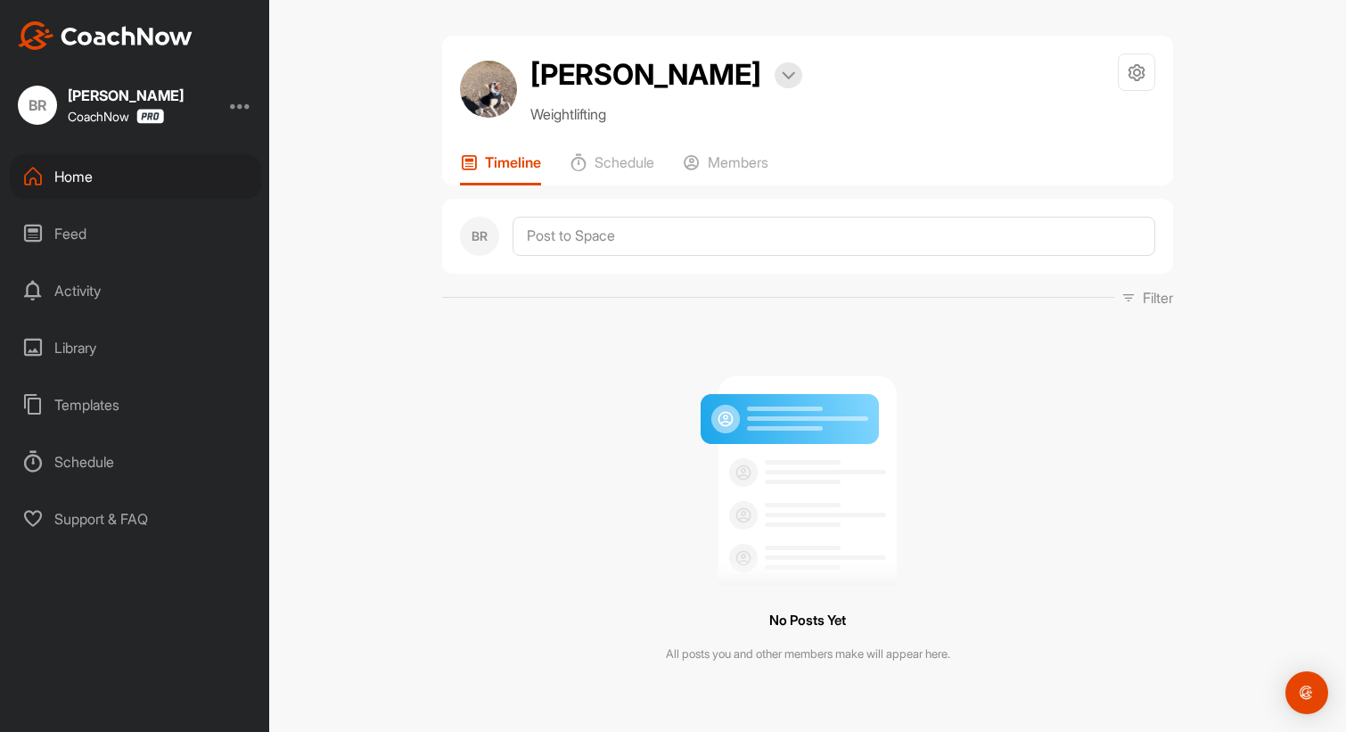
click at [102, 170] on div "Home" at bounding box center [135, 176] width 251 height 45
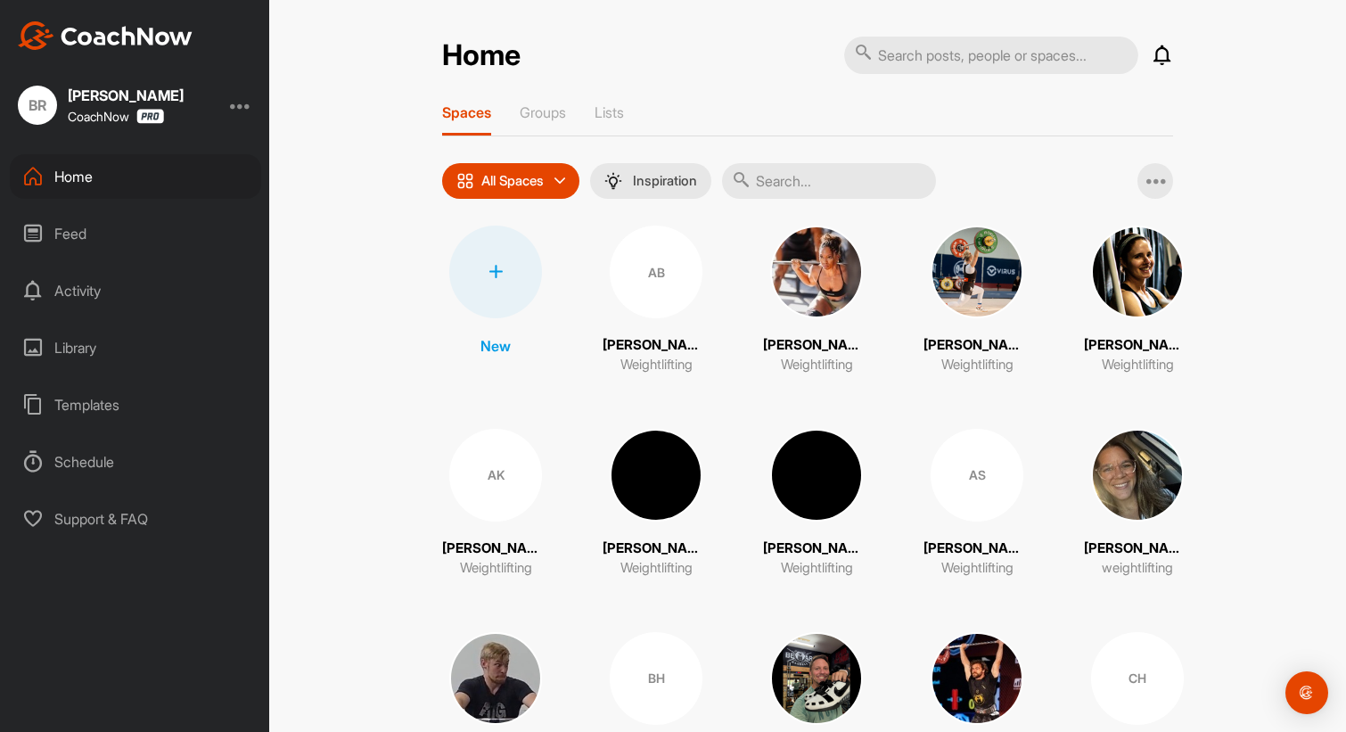
click at [476, 281] on div at bounding box center [495, 271] width 93 height 93
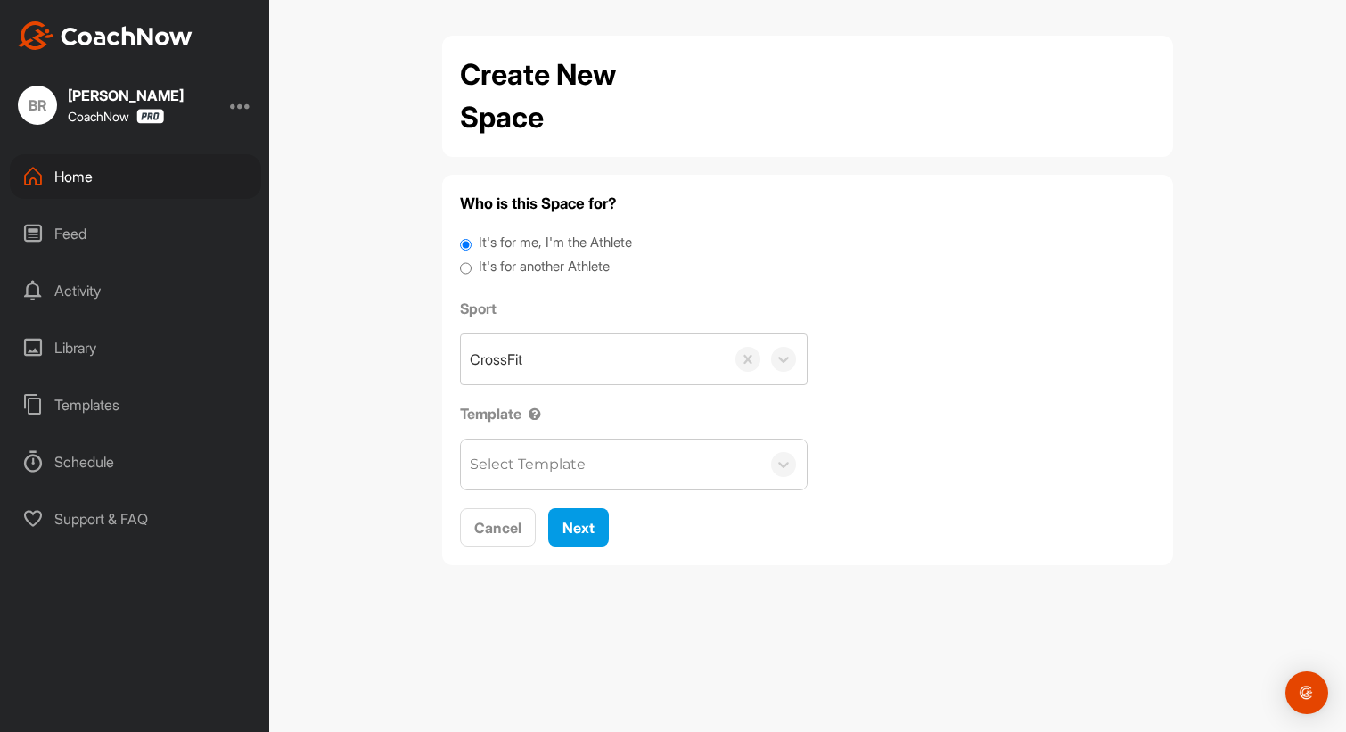
click at [555, 272] on label "It's for another Athlete" at bounding box center [544, 267] width 131 height 20
click at [471, 272] on input "It's for another Athlete" at bounding box center [466, 269] width 12 height 24
radio input "true"
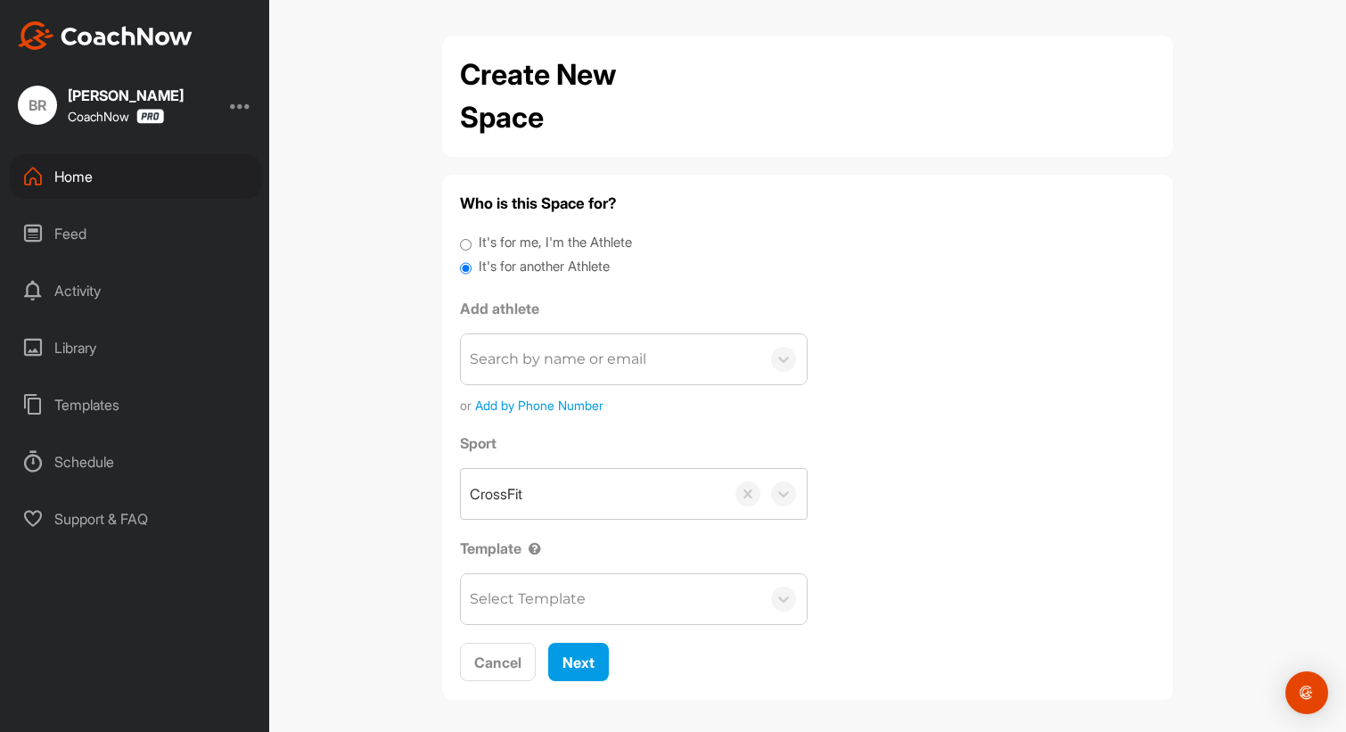
click at [541, 363] on div "Search by name or email" at bounding box center [558, 358] width 176 height 21
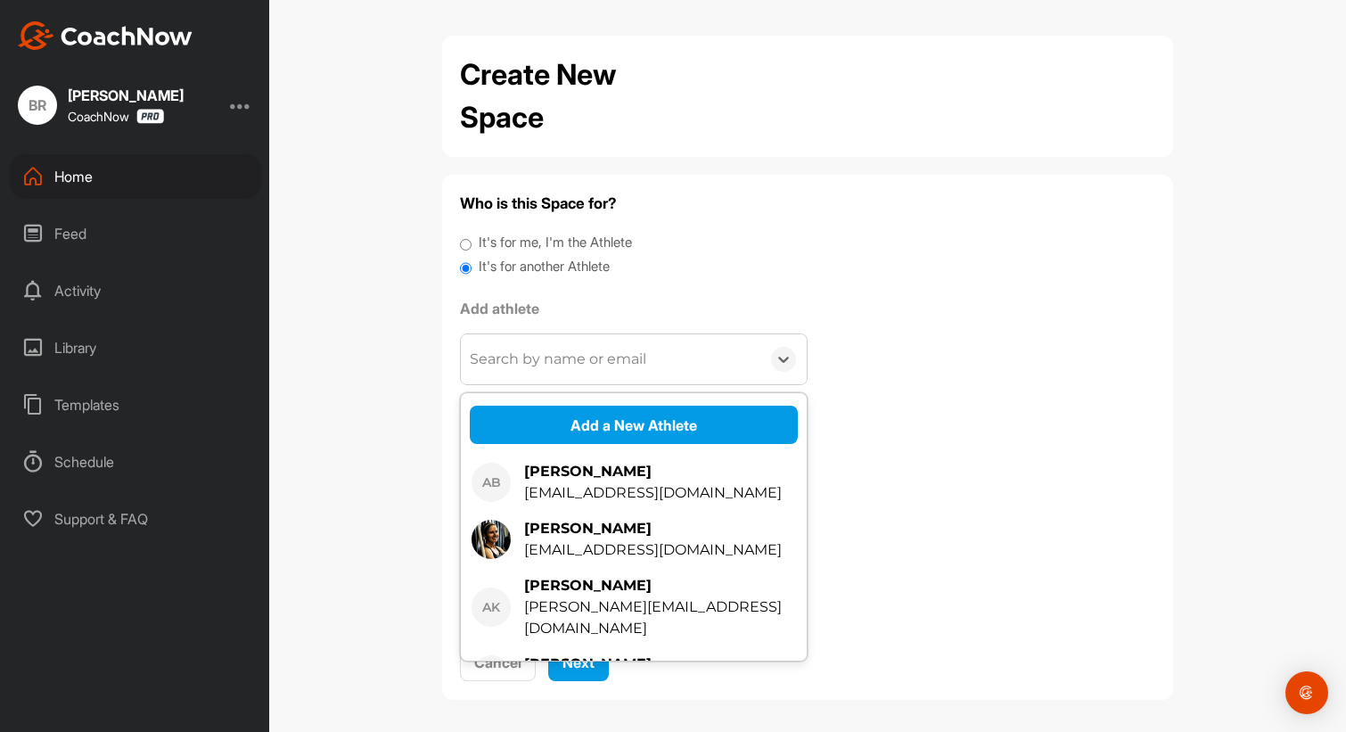
click at [485, 355] on div "Search by name or email" at bounding box center [558, 358] width 176 height 21
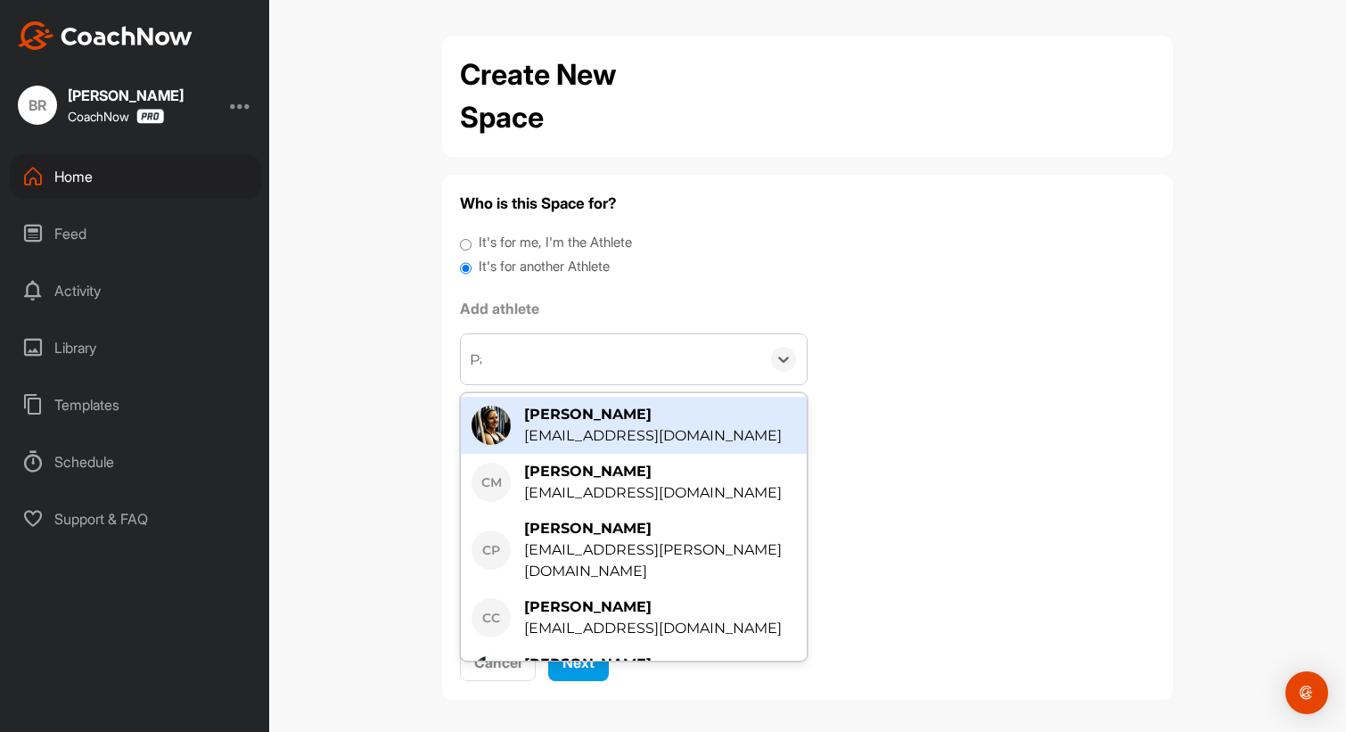
type input "Park"
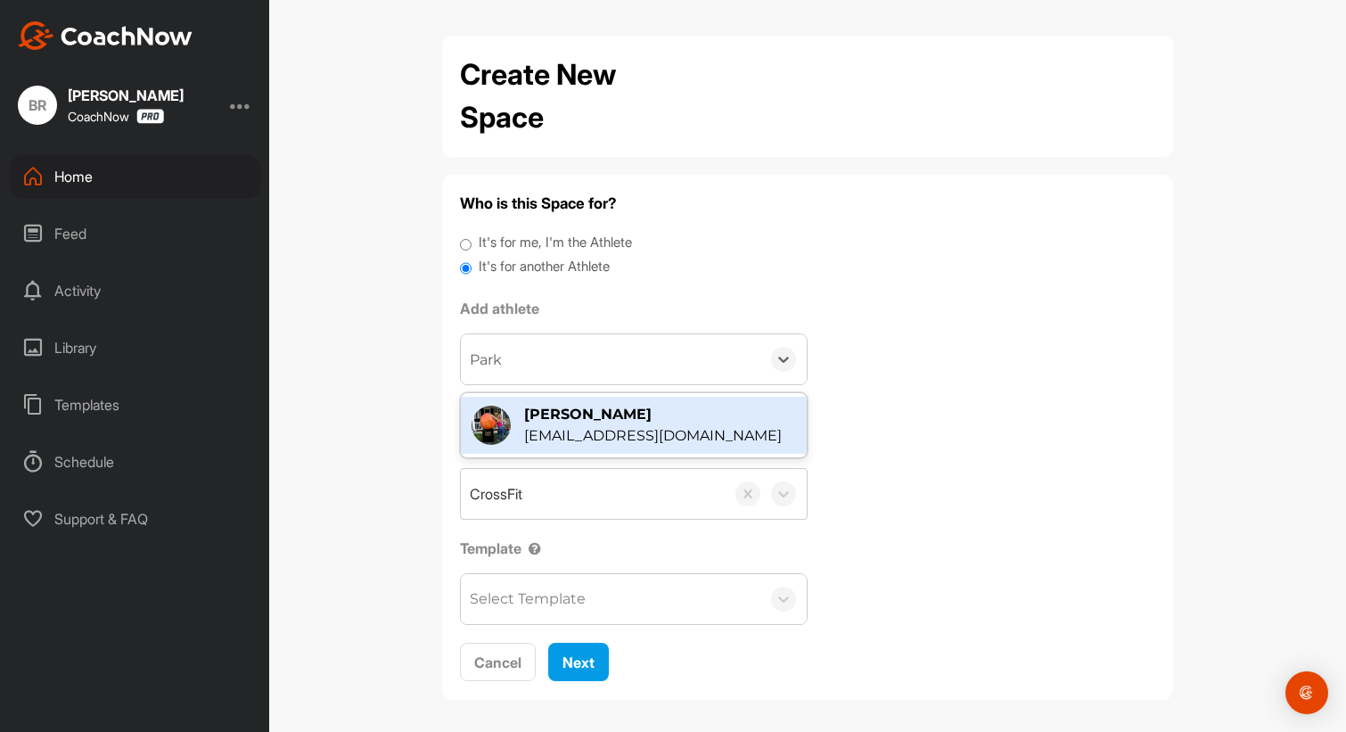
click at [546, 422] on div "[PERSON_NAME]" at bounding box center [653, 414] width 258 height 21
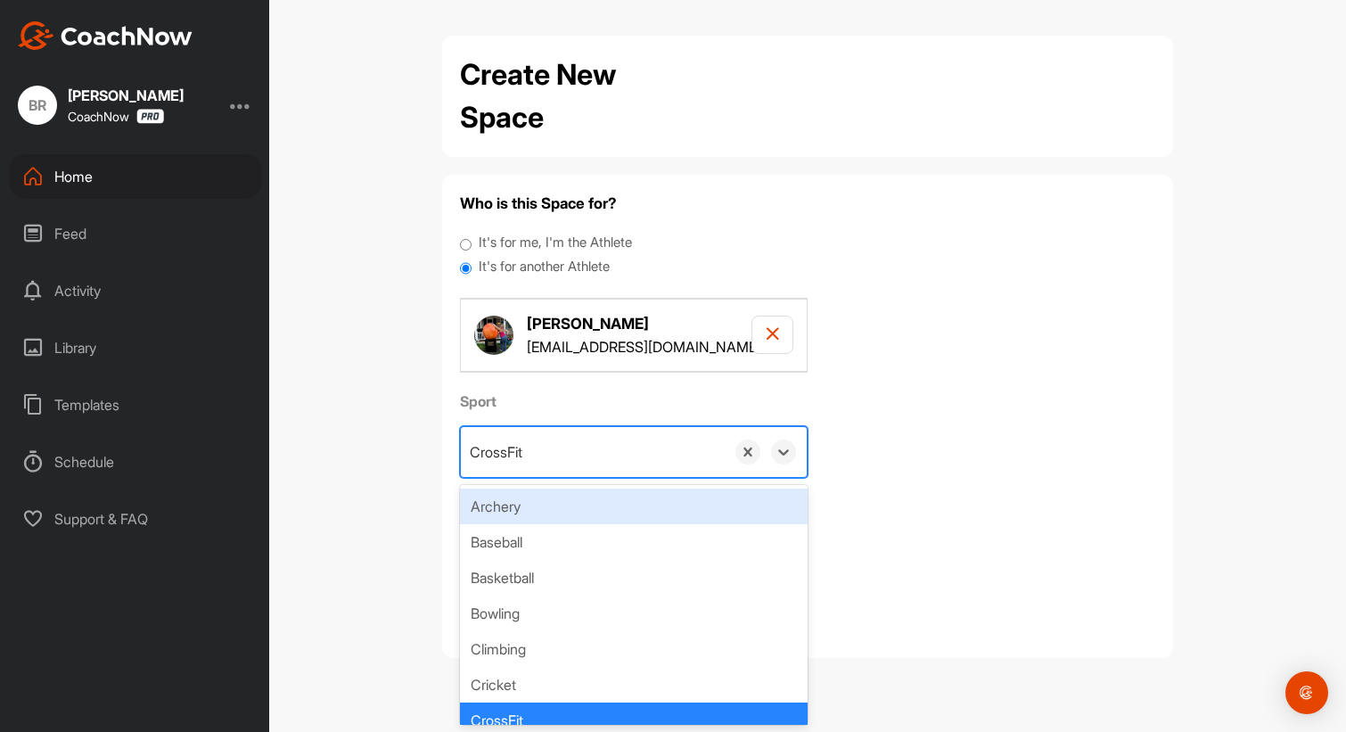
click at [526, 454] on div "CrossFit" at bounding box center [593, 452] width 264 height 50
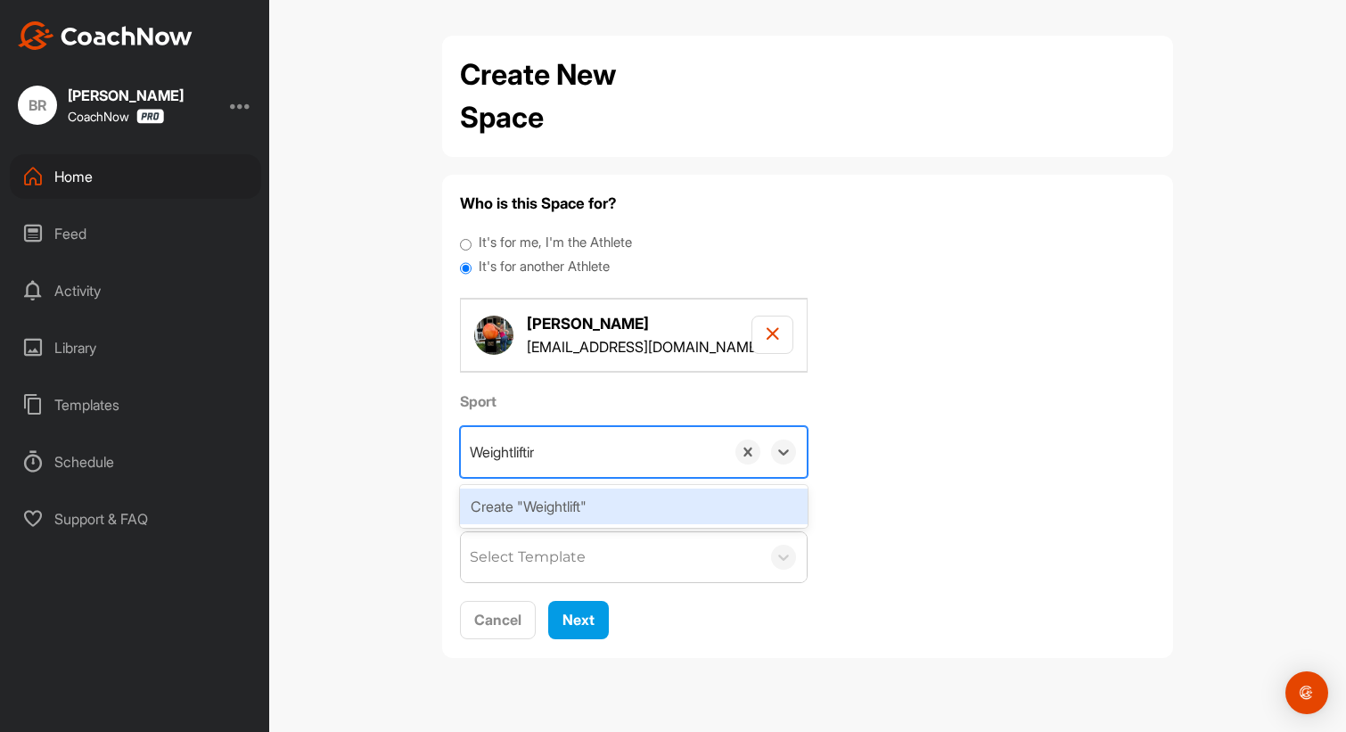
type input "Weightlifting"
click at [545, 503] on div "Create "Weightlifting"" at bounding box center [634, 506] width 348 height 36
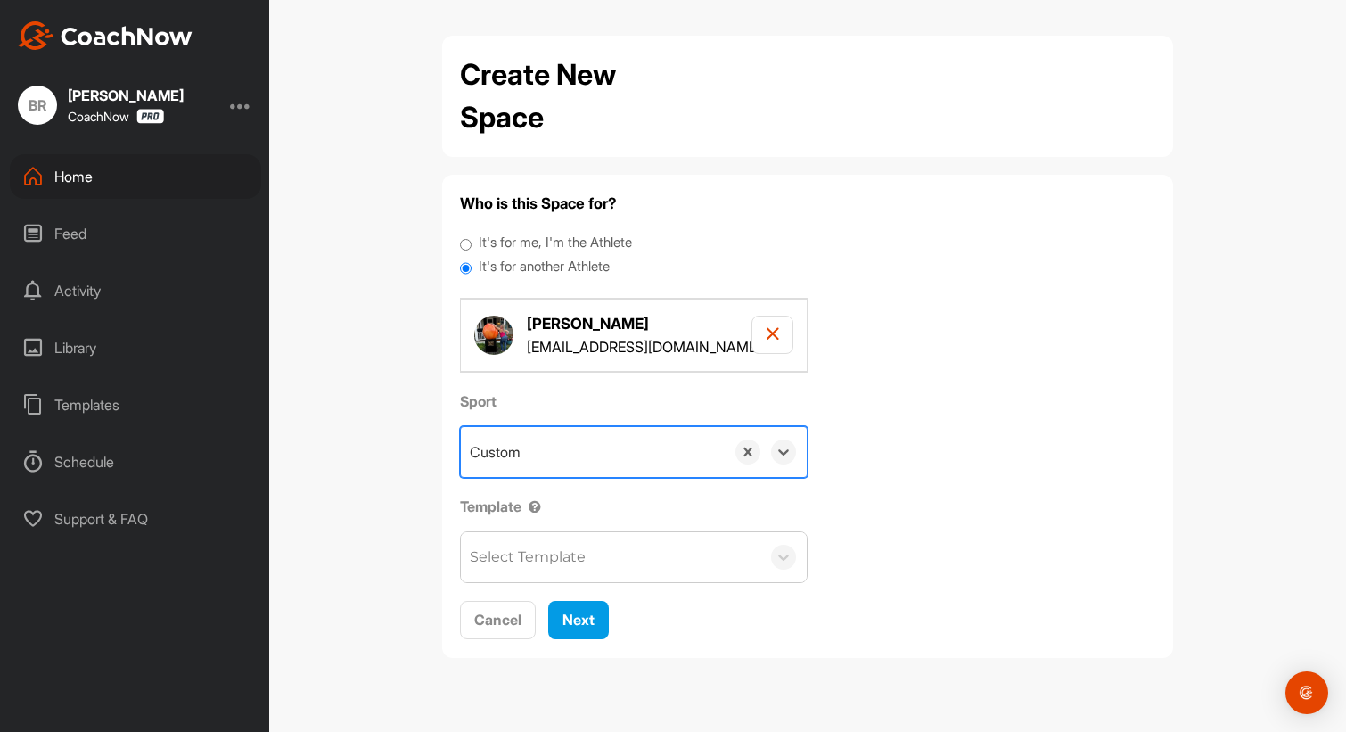
click at [539, 555] on div "Select Template" at bounding box center [528, 556] width 116 height 21
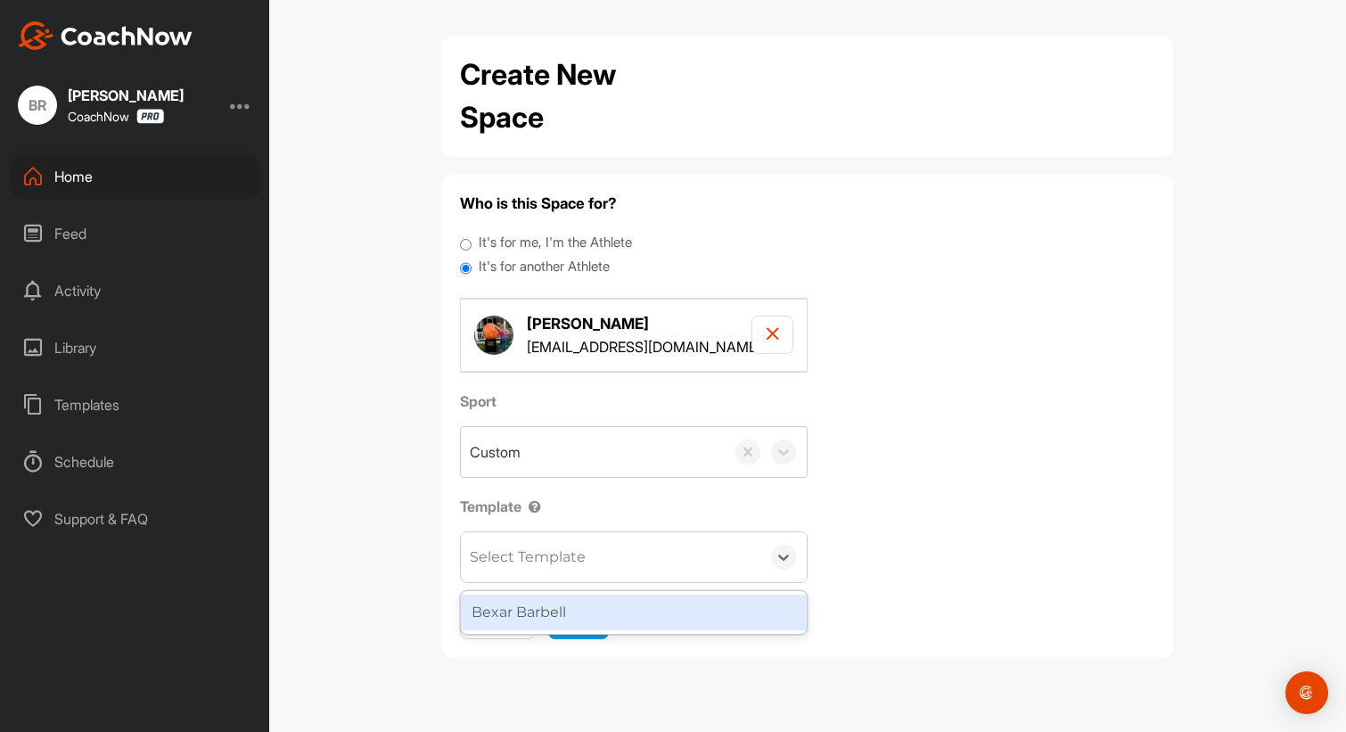
click at [552, 594] on div "Bexar Barbell" at bounding box center [634, 612] width 346 height 36
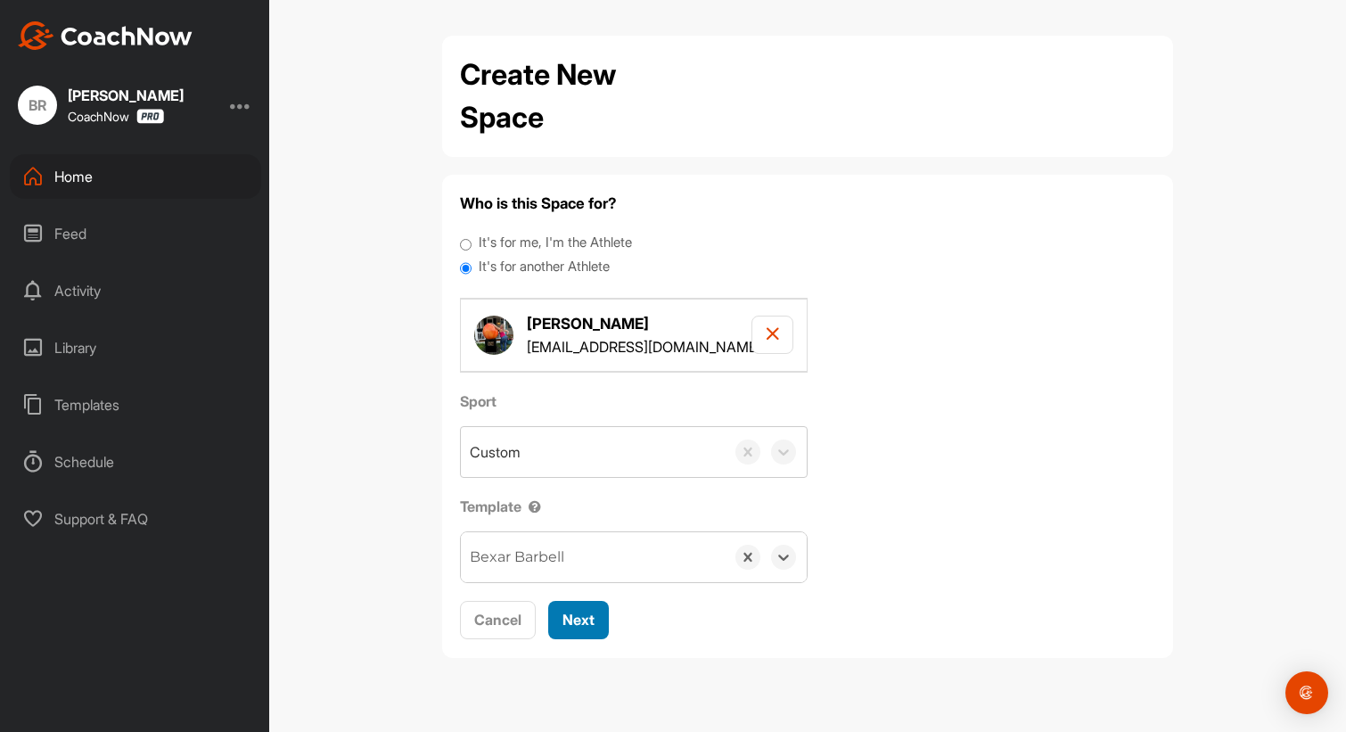
click at [581, 627] on div "Next" at bounding box center [578, 619] width 32 height 21
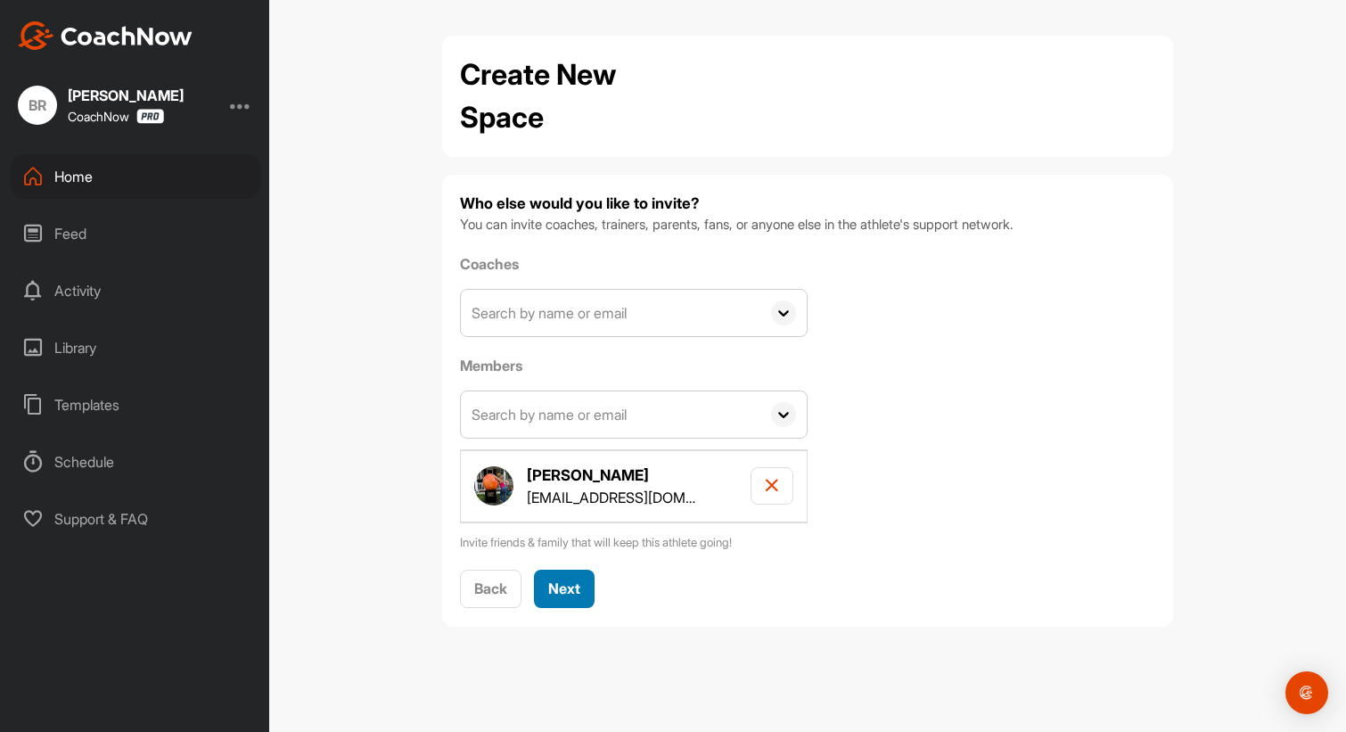
click at [577, 474] on h4 "[PERSON_NAME]" at bounding box center [611, 475] width 169 height 22
click at [577, 584] on span "Next" at bounding box center [564, 588] width 32 height 18
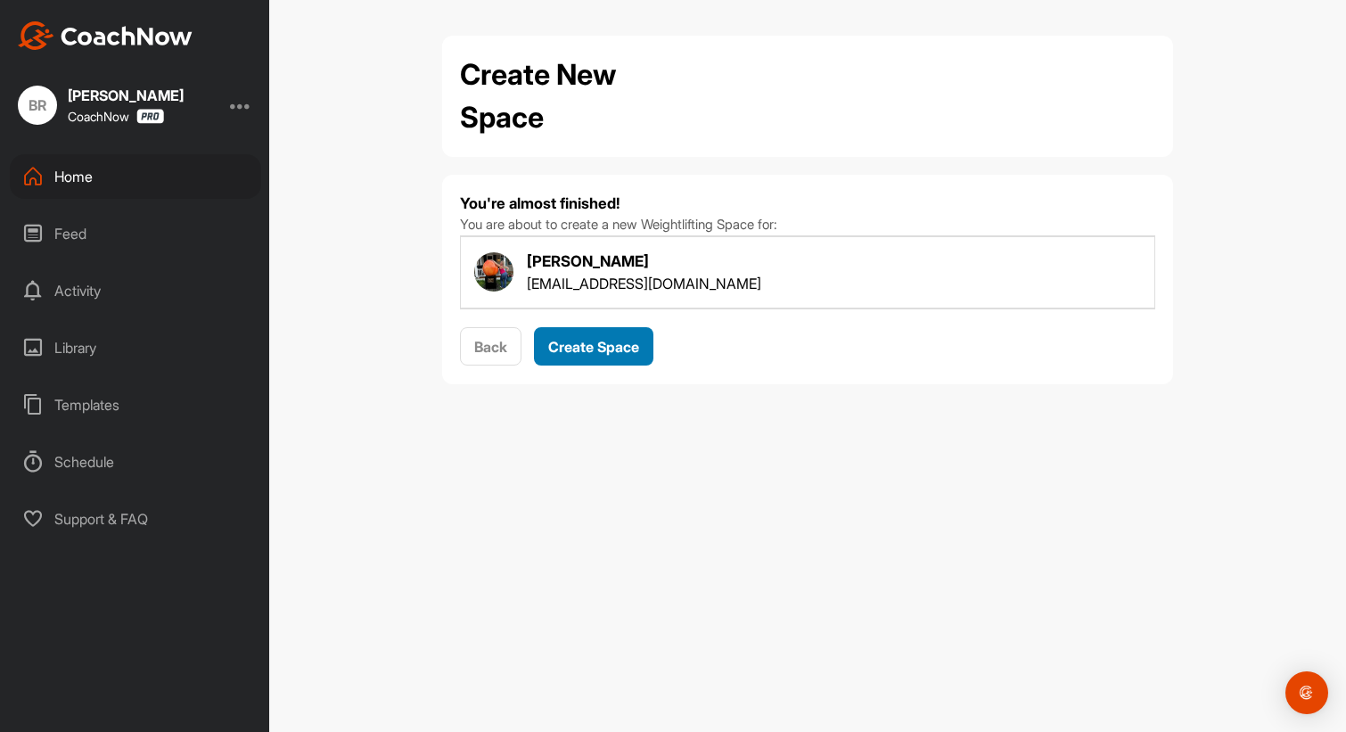
click at [575, 354] on span "Create Space" at bounding box center [593, 347] width 91 height 18
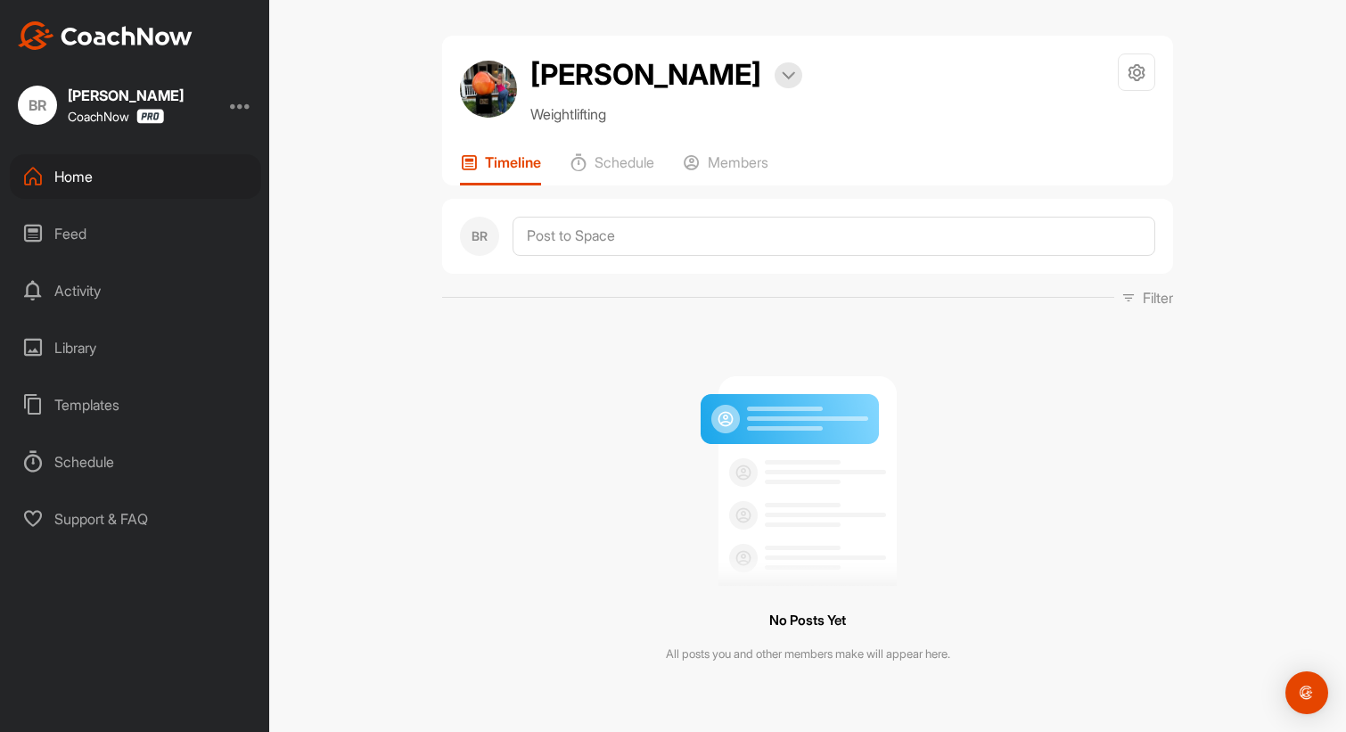
click at [80, 169] on div "Home" at bounding box center [135, 176] width 251 height 45
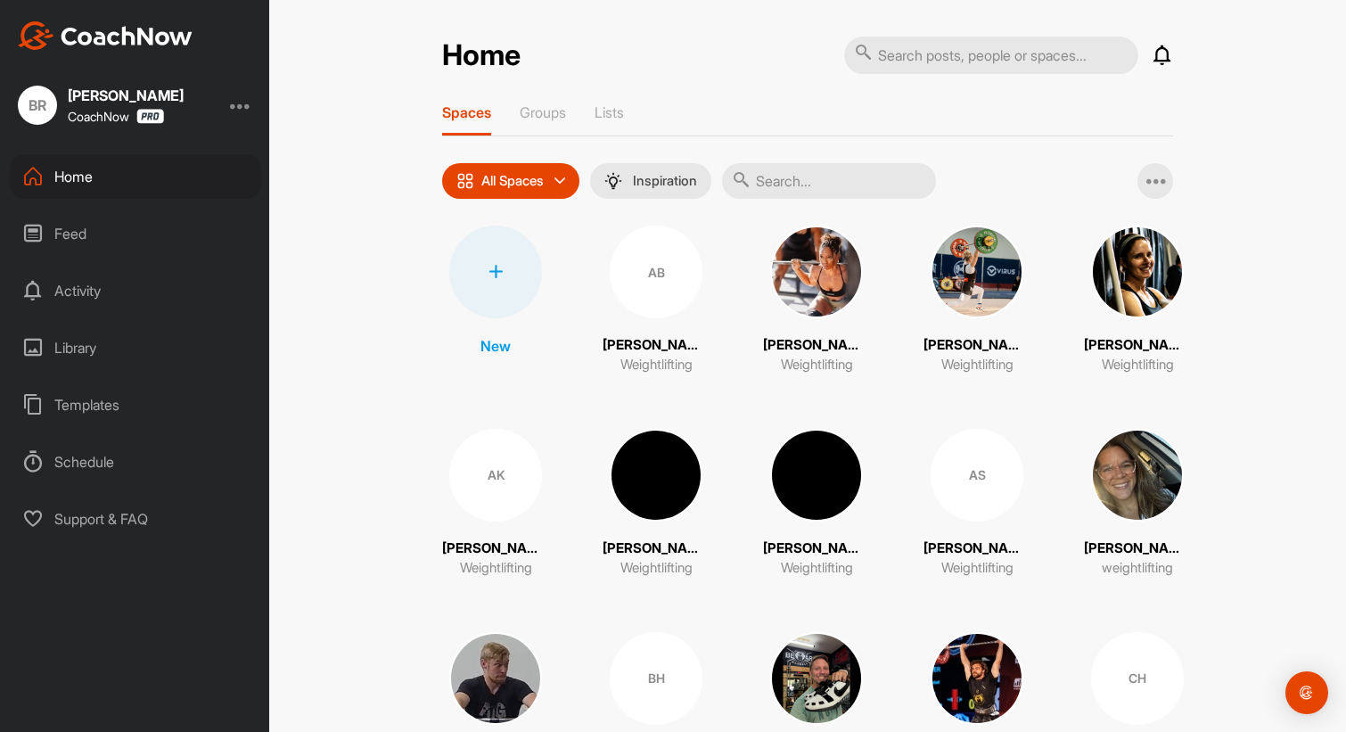
click at [845, 178] on input "text" at bounding box center [829, 181] width 214 height 36
type input "[PERSON_NAME]"
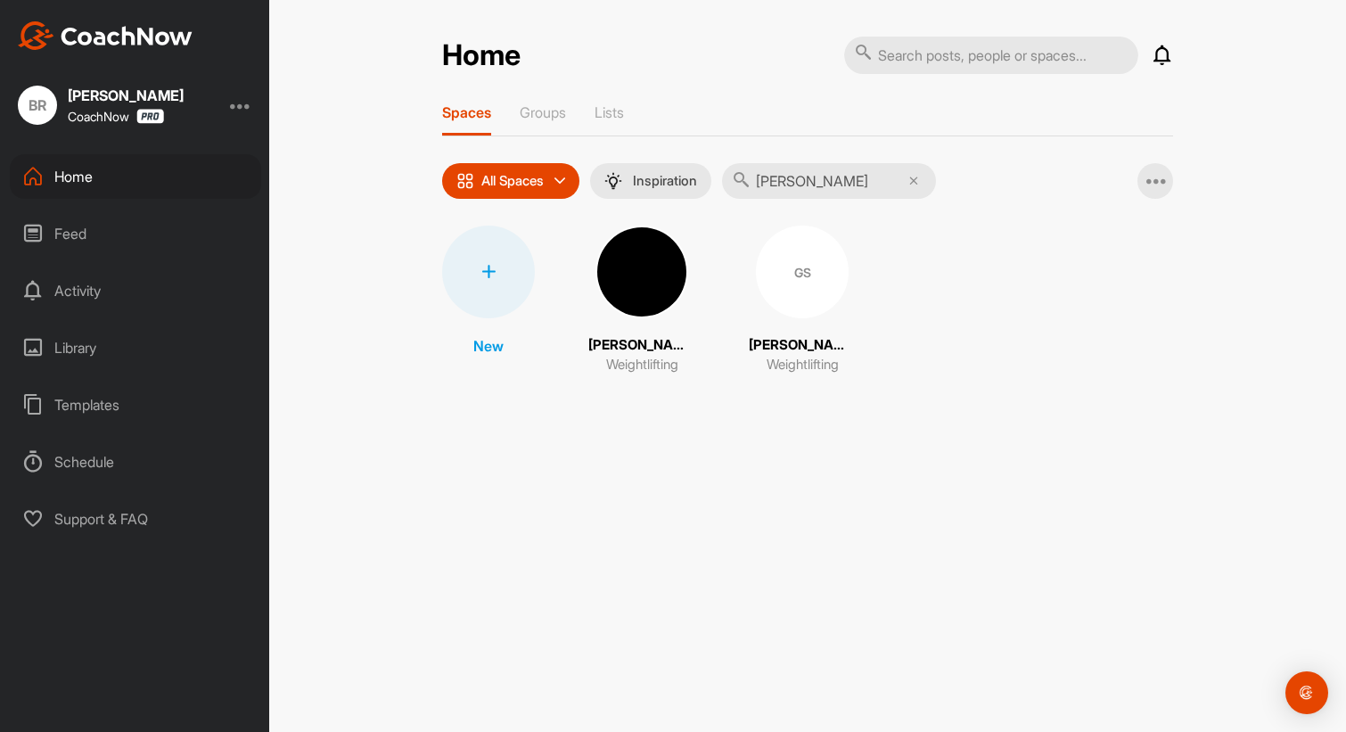
click at [78, 173] on div "Home" at bounding box center [135, 176] width 251 height 45
click at [922, 181] on input "[PERSON_NAME]" at bounding box center [829, 181] width 214 height 36
click at [916, 181] on icon at bounding box center [913, 180] width 9 height 9
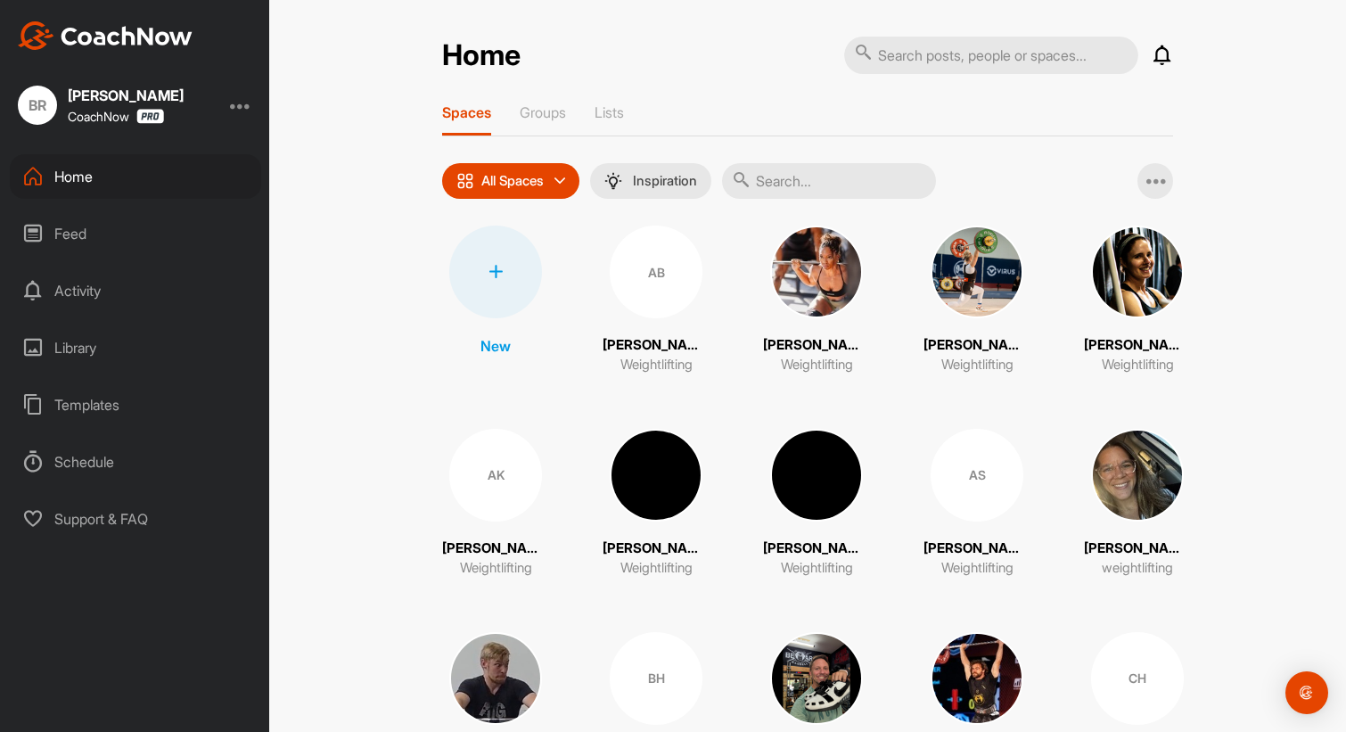
click at [1155, 58] on icon at bounding box center [1161, 55] width 21 height 21
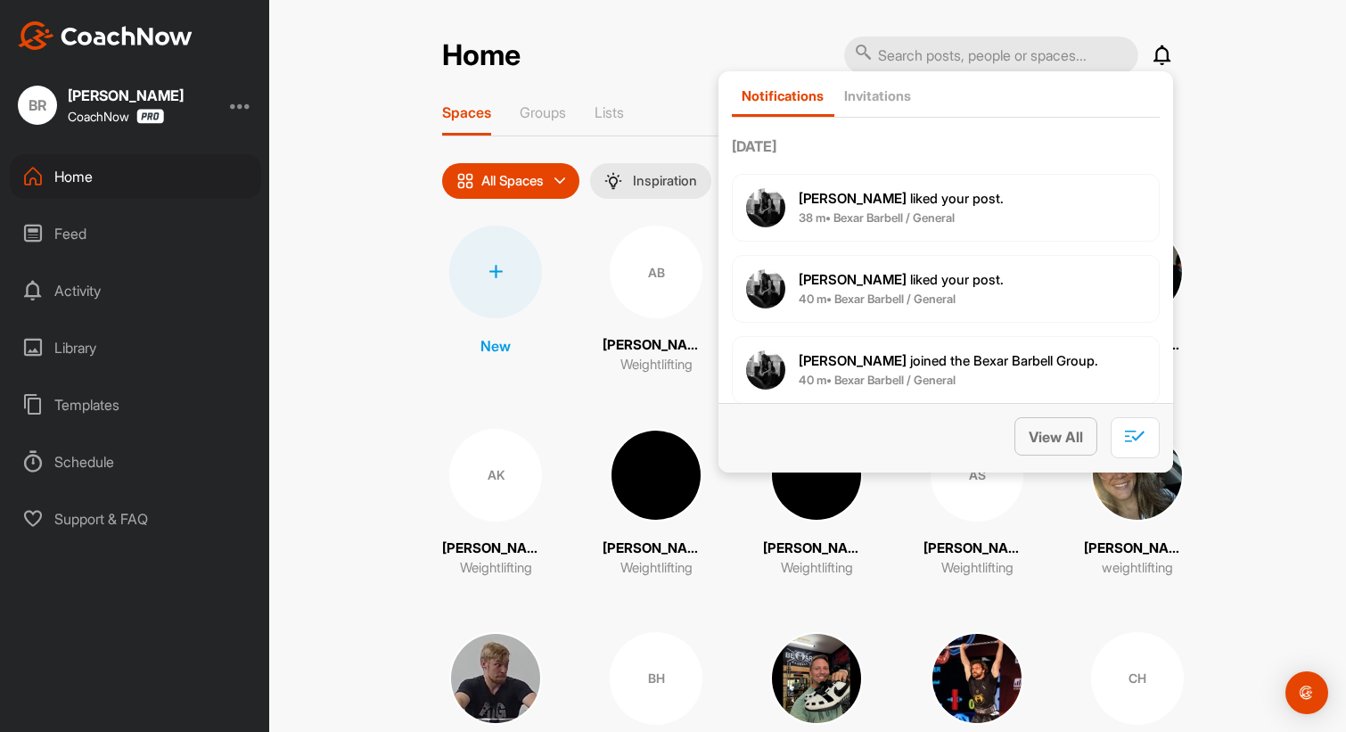
click at [1043, 430] on span "View All" at bounding box center [1055, 437] width 54 height 18
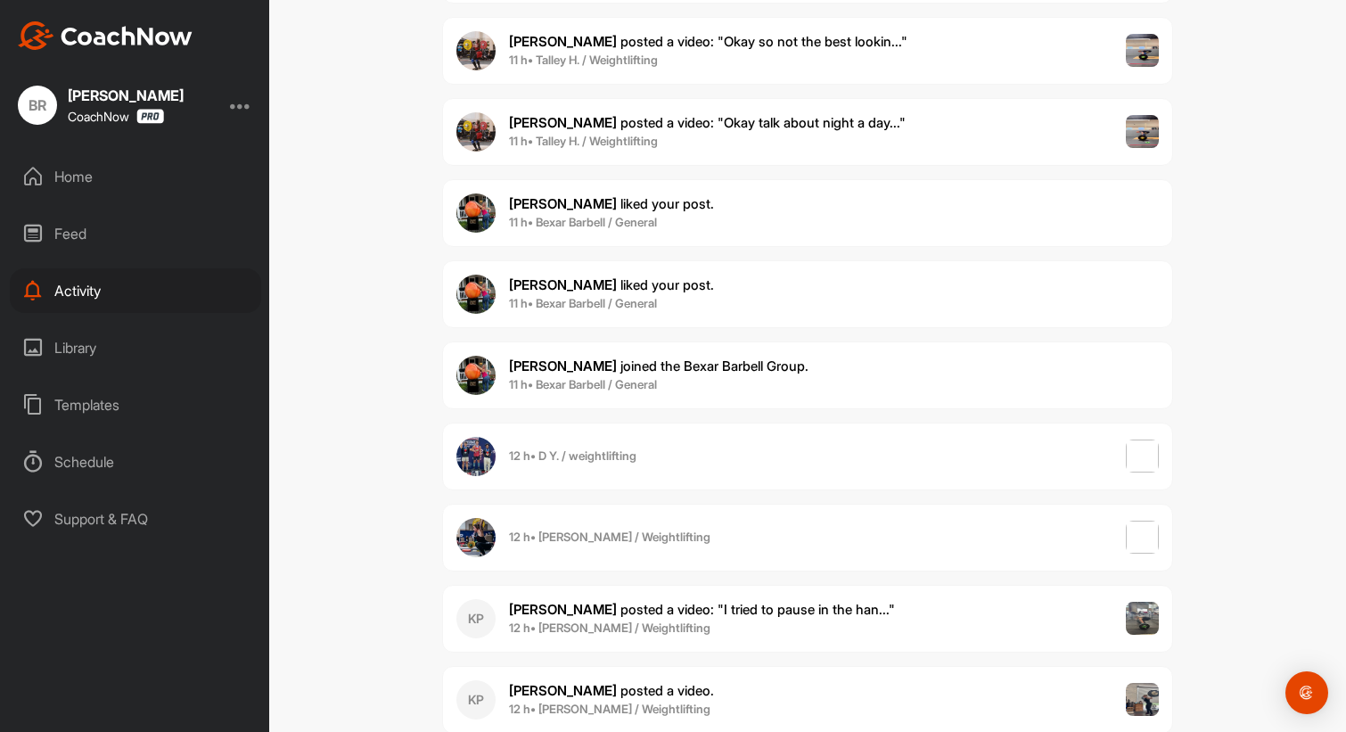
scroll to position [3596, 0]
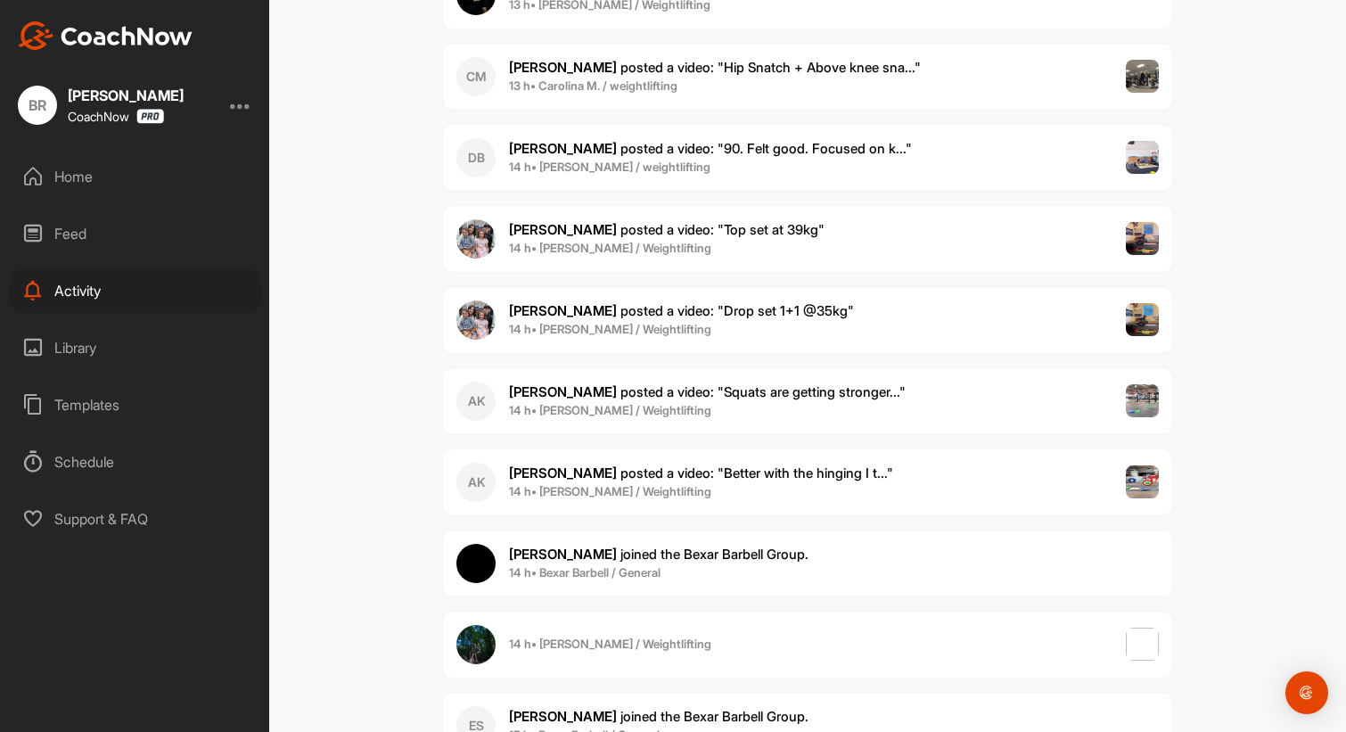
click at [84, 171] on div "Home" at bounding box center [135, 176] width 251 height 45
